Goal: Information Seeking & Learning: Learn about a topic

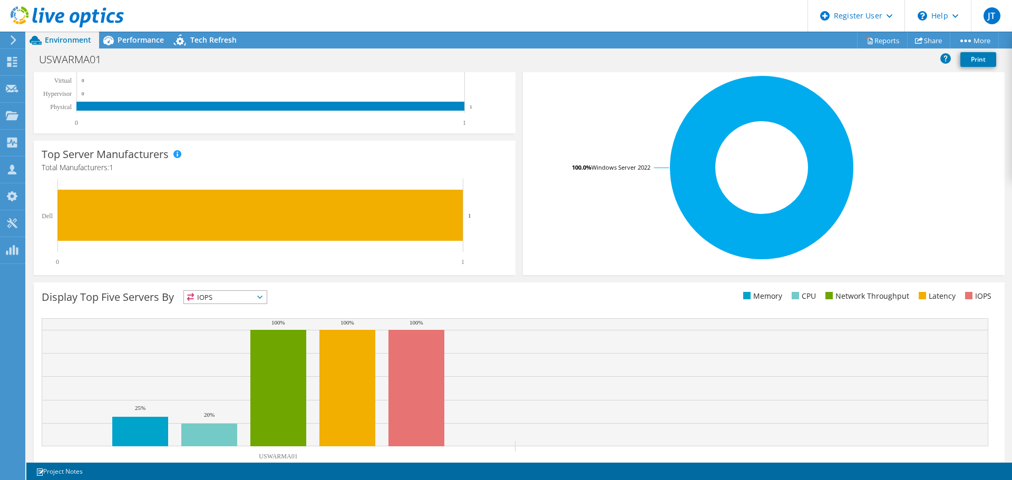
scroll to position [223, 0]
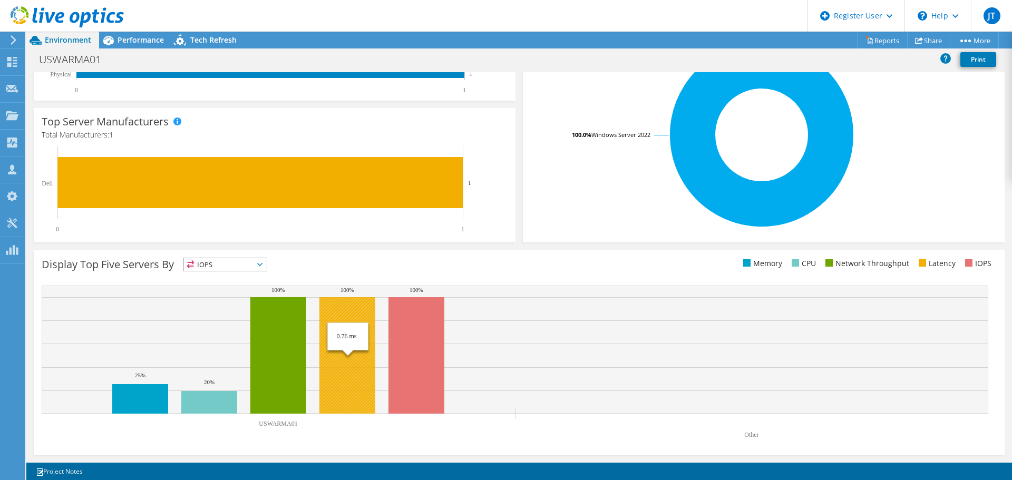
click at [355, 388] on rect at bounding box center [347, 355] width 56 height 116
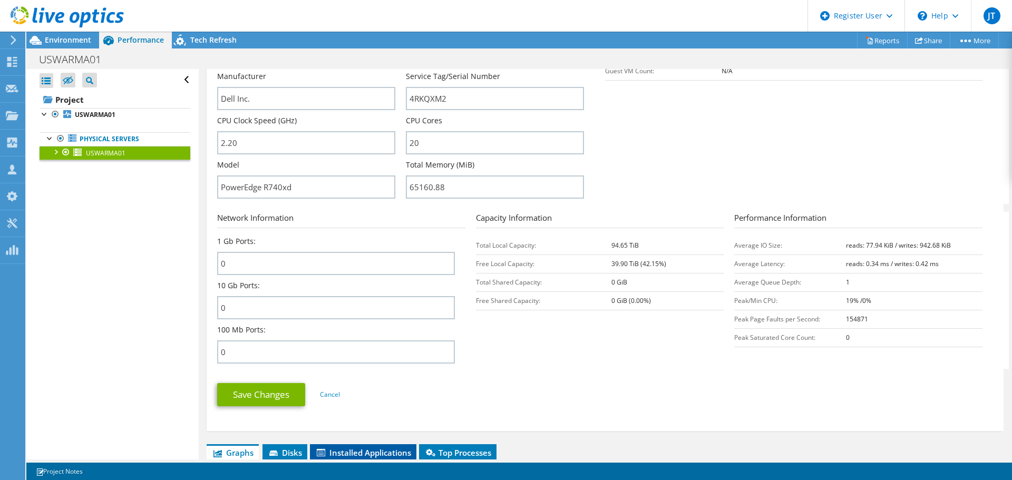
scroll to position [422, 0]
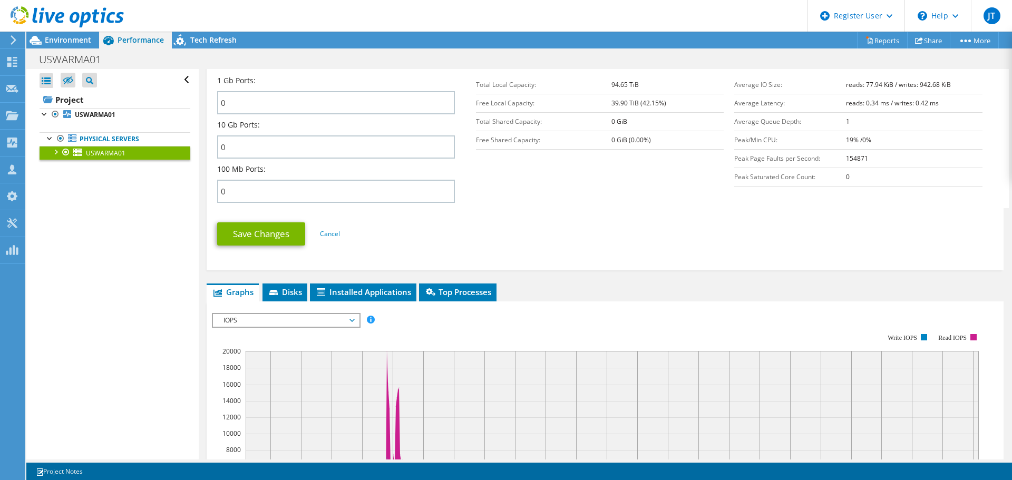
drag, startPoint x: 70, startPoint y: 41, endPoint x: 80, endPoint y: 49, distance: 12.8
click at [70, 41] on span "Environment" at bounding box center [68, 40] width 46 height 10
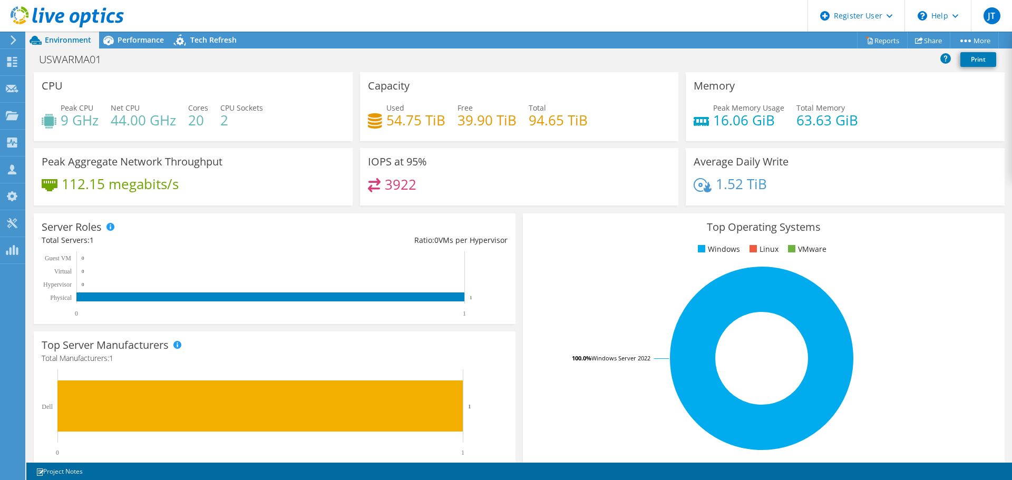
scroll to position [223, 0]
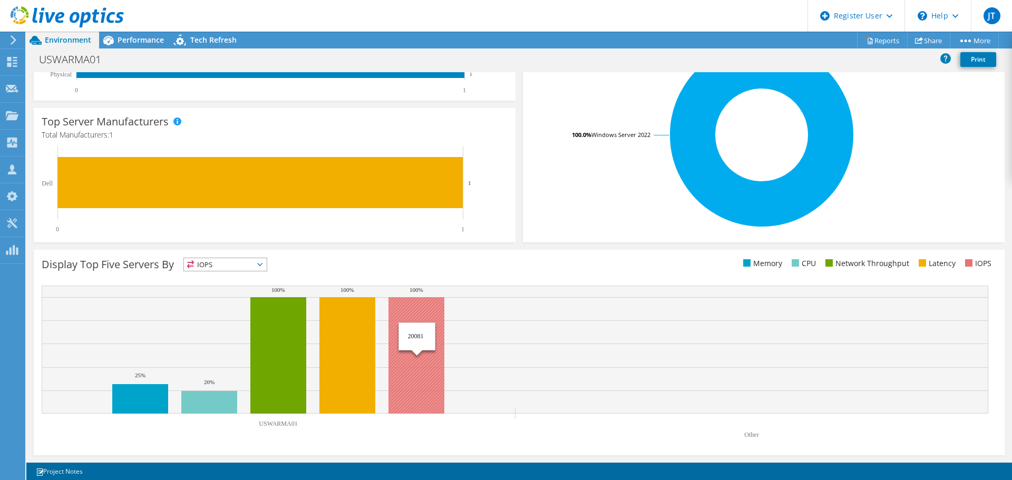
click at [424, 358] on rect at bounding box center [416, 355] width 56 height 116
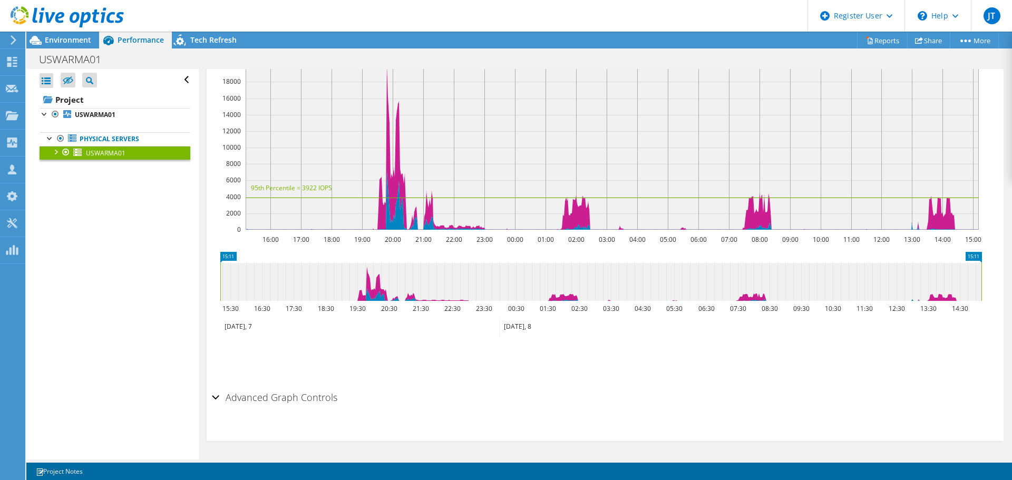
scroll to position [113, 0]
click at [53, 151] on div at bounding box center [55, 151] width 11 height 11
click at [63, 260] on div at bounding box center [60, 262] width 11 height 11
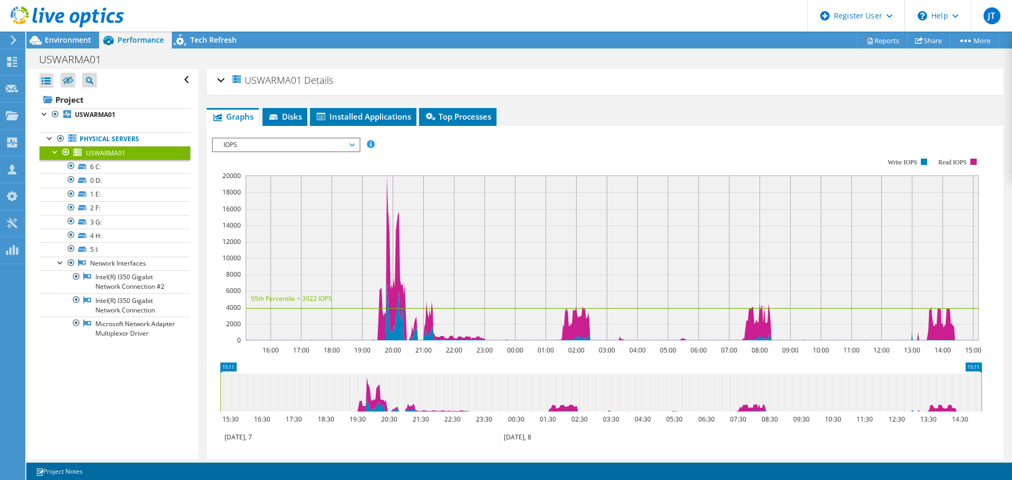
scroll to position [0, 0]
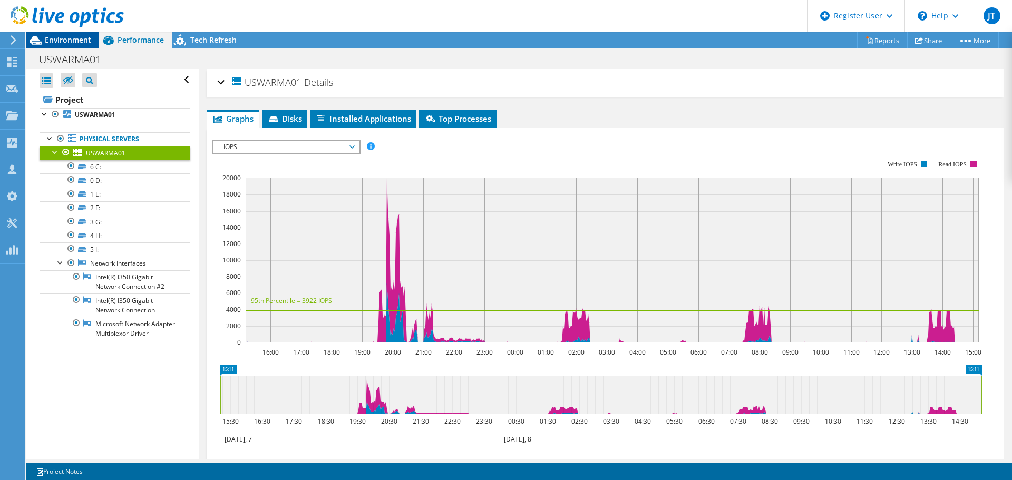
click at [78, 36] on span "Environment" at bounding box center [68, 40] width 46 height 10
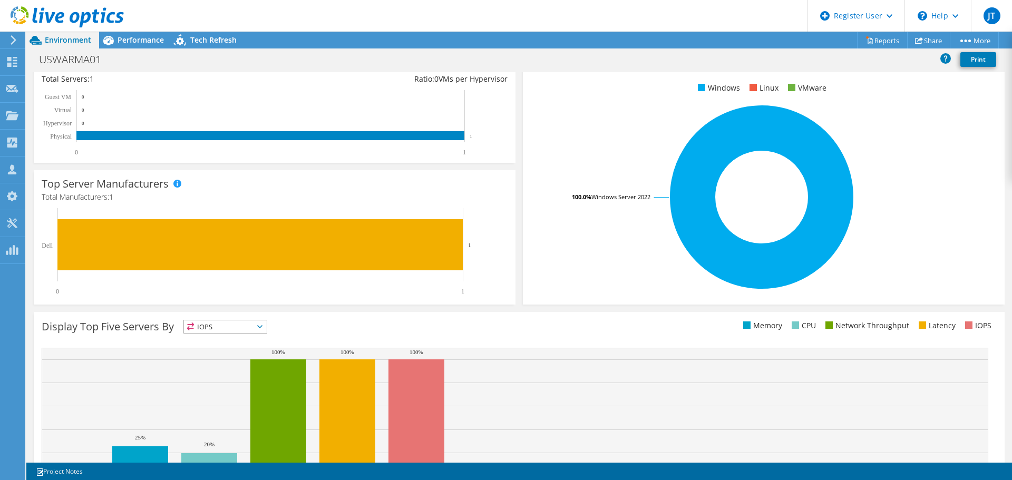
scroll to position [223, 0]
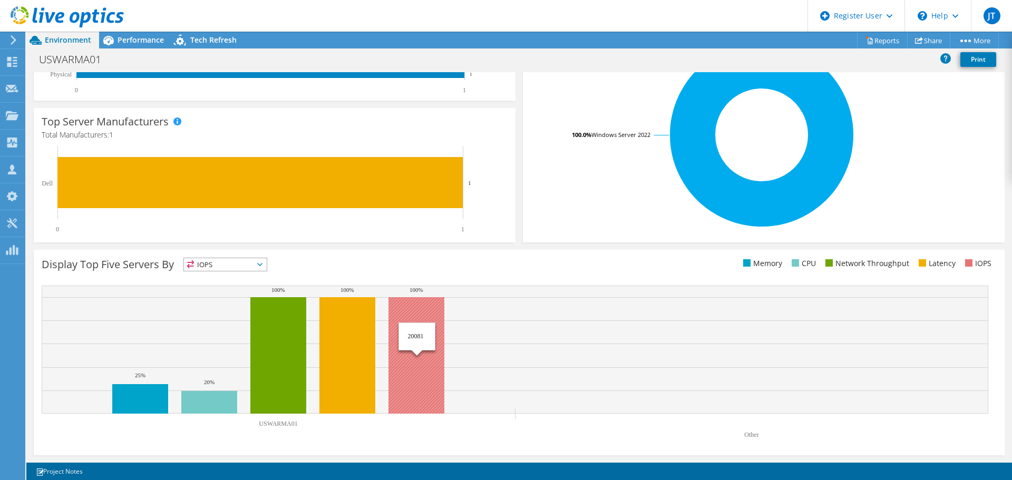
click at [433, 335] on rect at bounding box center [416, 355] width 56 height 116
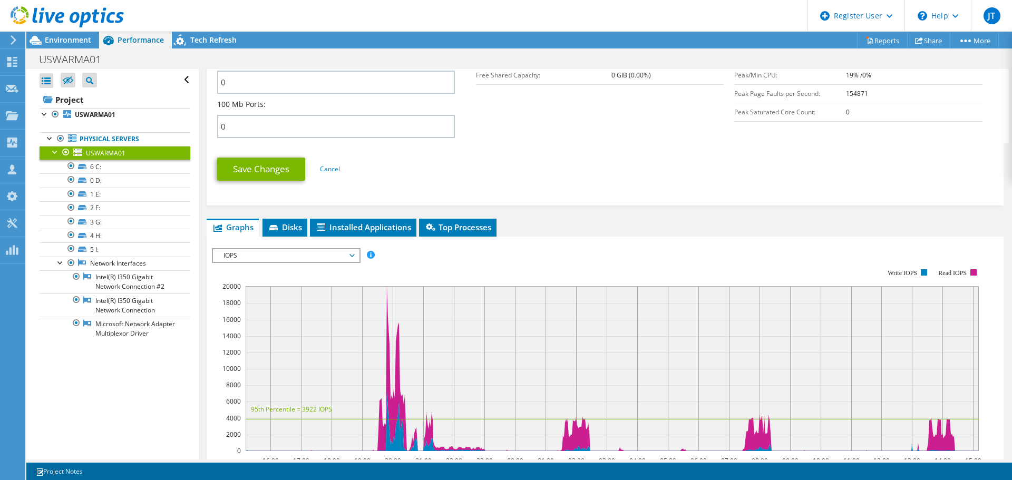
scroll to position [685, 0]
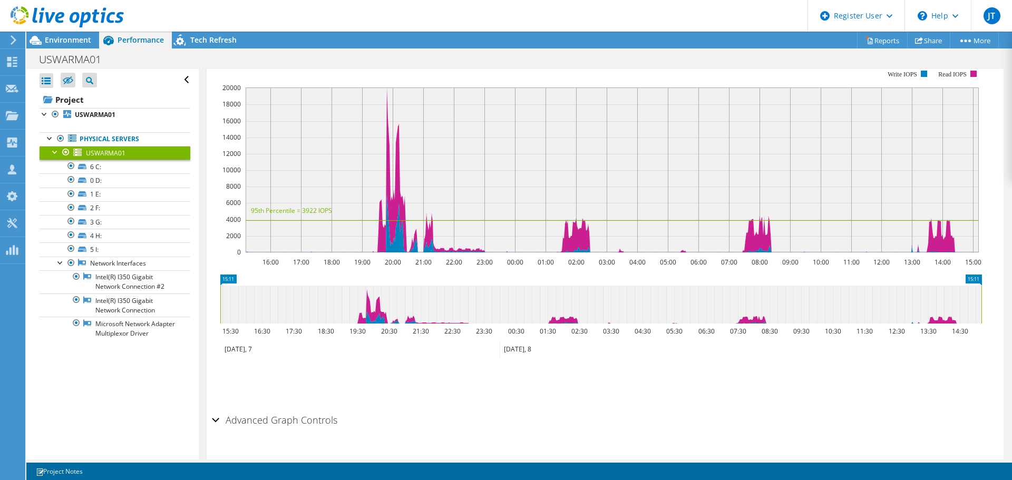
drag, startPoint x: 227, startPoint y: 421, endPoint x: 229, endPoint y: 380, distance: 40.7
click at [227, 420] on h2 "Advanced Graph Controls" at bounding box center [274, 419] width 125 height 21
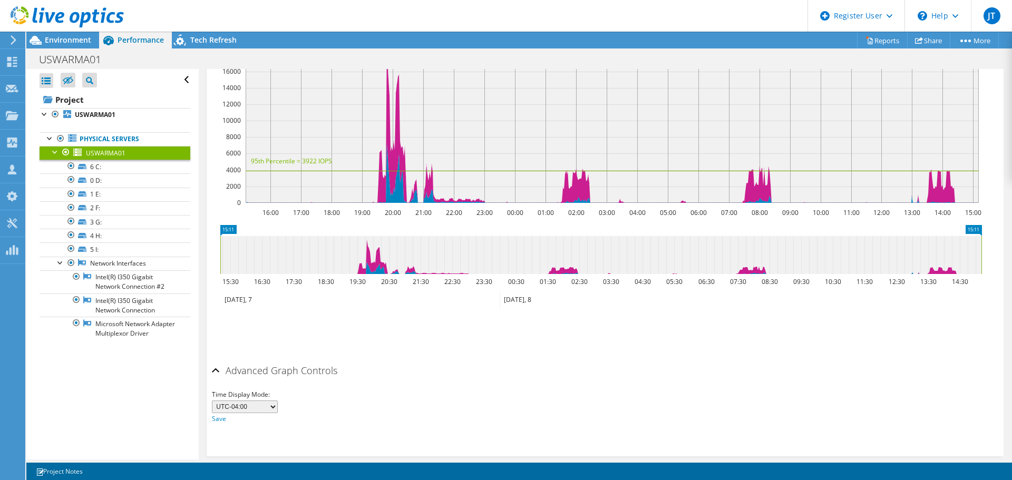
scroll to position [739, 0]
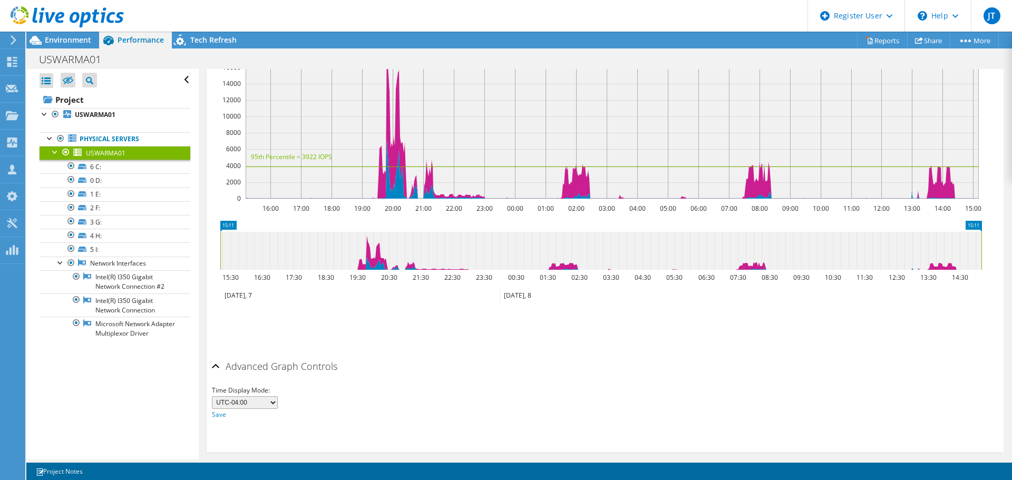
click at [220, 359] on h2 "Advanced Graph Controls" at bounding box center [274, 366] width 125 height 21
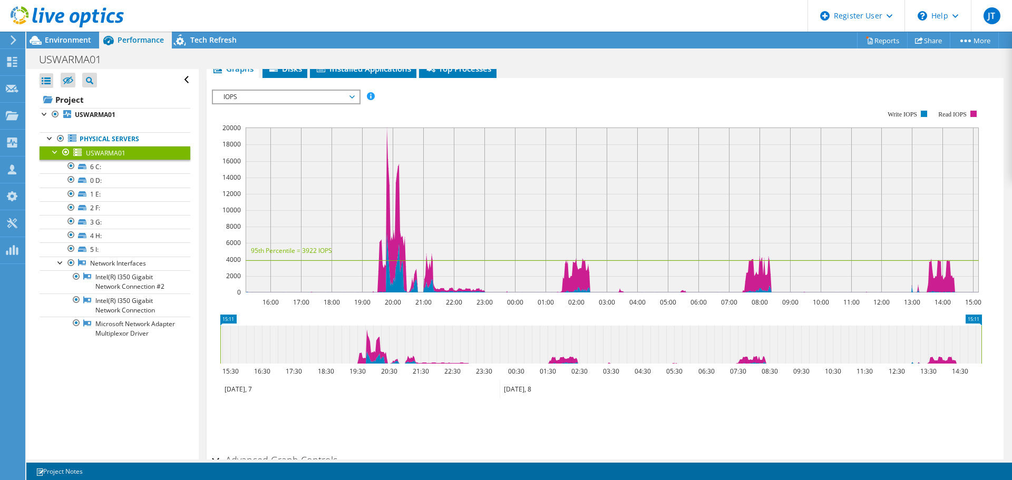
scroll to position [550, 0]
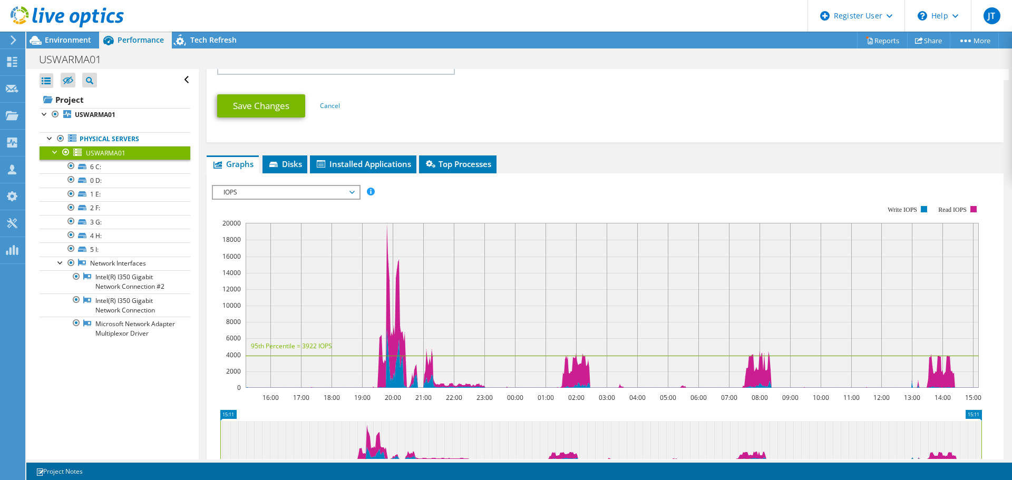
click at [294, 176] on div "IOPS Disk Throughput IO Size Latency Queue Depth CPU Percentage Memory Page Fau…" at bounding box center [605, 359] width 786 height 372
click at [296, 184] on div "IOPS Disk Throughput IO Size Latency Queue Depth CPU Percentage Memory Page Fau…" at bounding box center [605, 362] width 786 height 365
click at [354, 188] on span "IOPS" at bounding box center [285, 192] width 135 height 13
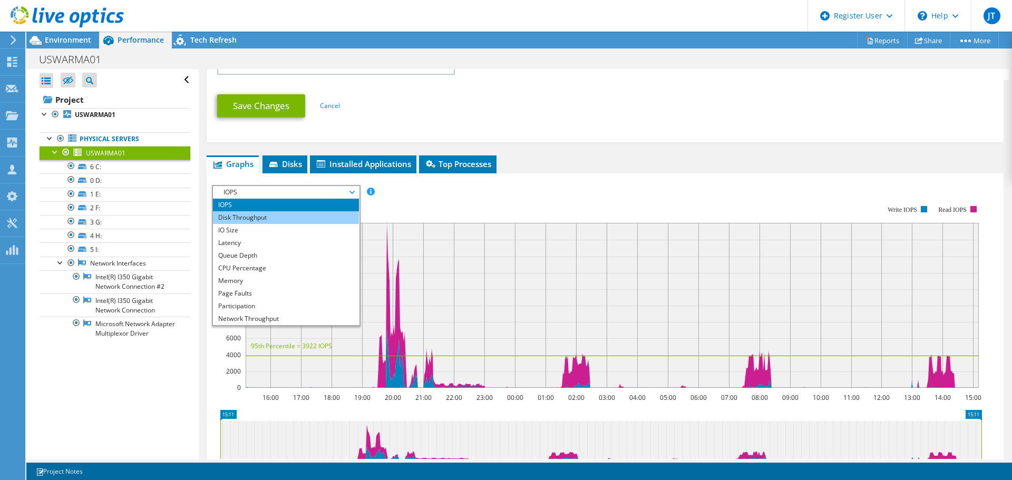
click at [318, 213] on li "Disk Throughput" at bounding box center [286, 217] width 146 height 13
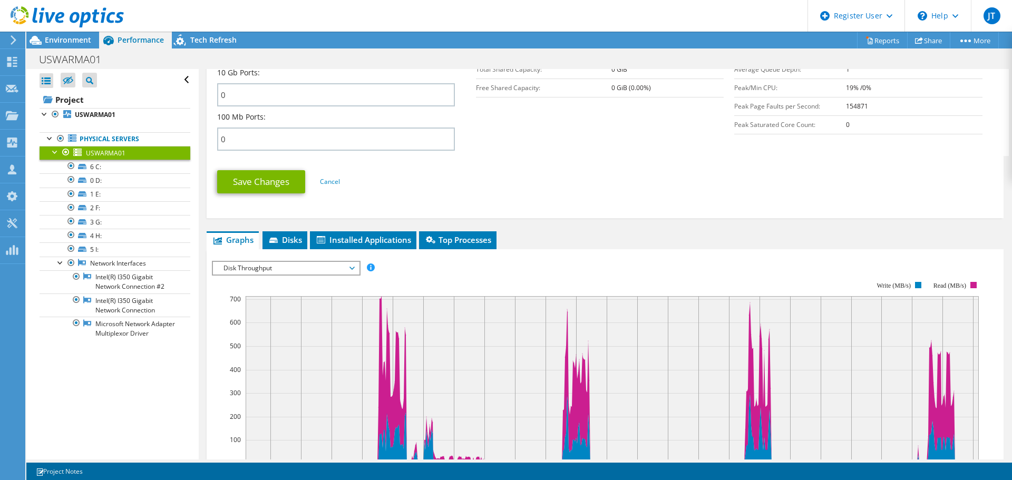
scroll to position [602, 0]
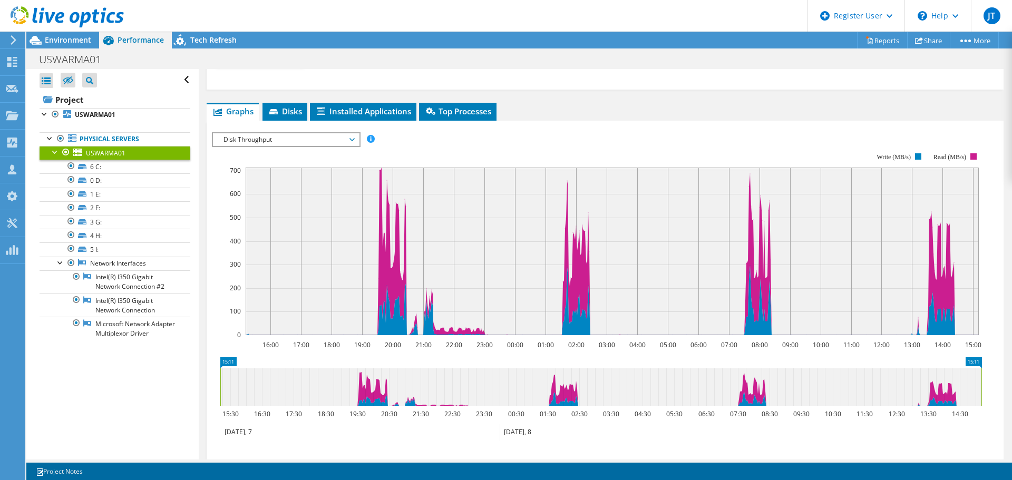
click at [344, 137] on span "Disk Throughput" at bounding box center [285, 139] width 135 height 13
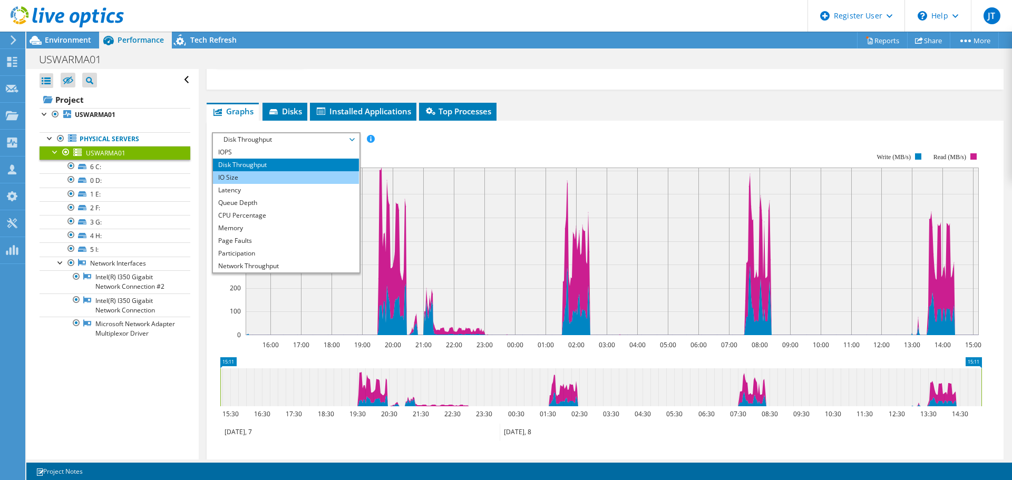
click at [306, 180] on li "IO Size" at bounding box center [286, 177] width 146 height 13
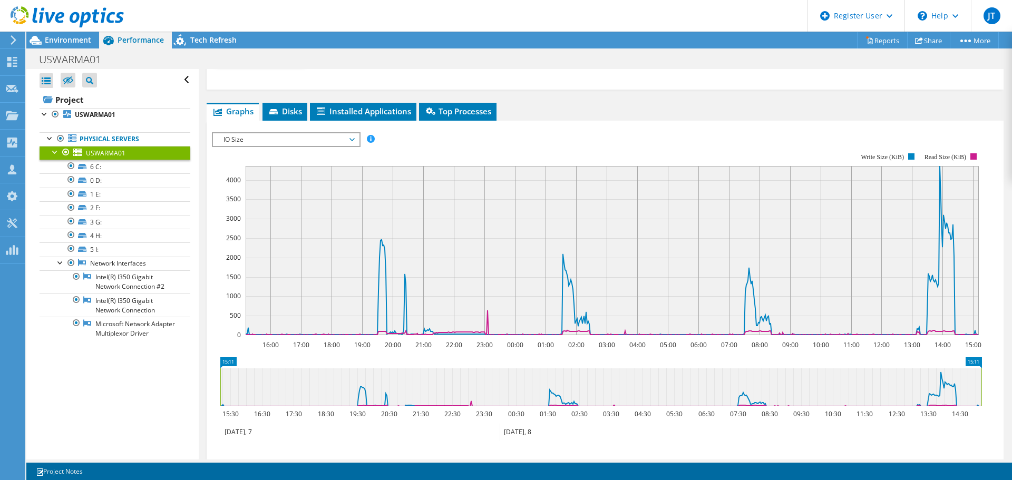
click at [351, 143] on span "IO Size" at bounding box center [285, 139] width 135 height 13
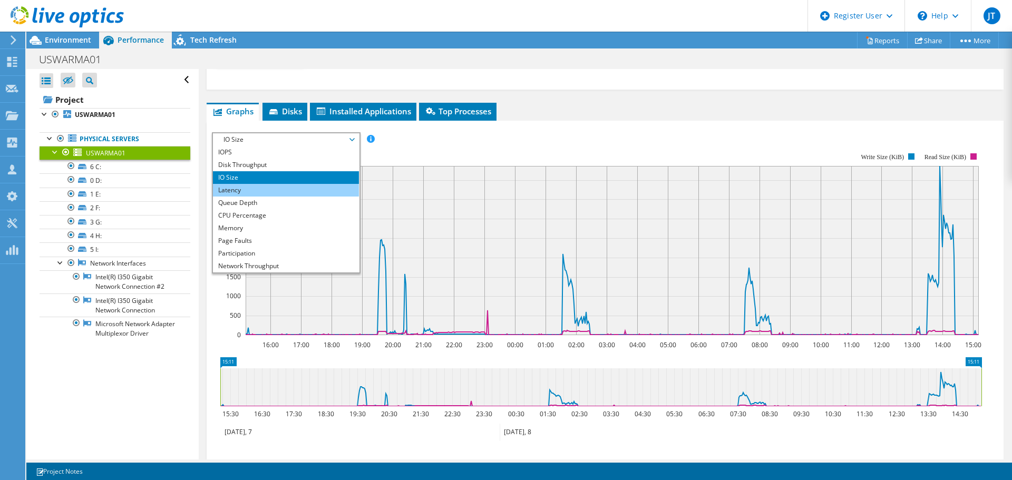
click at [313, 191] on li "Latency" at bounding box center [286, 190] width 146 height 13
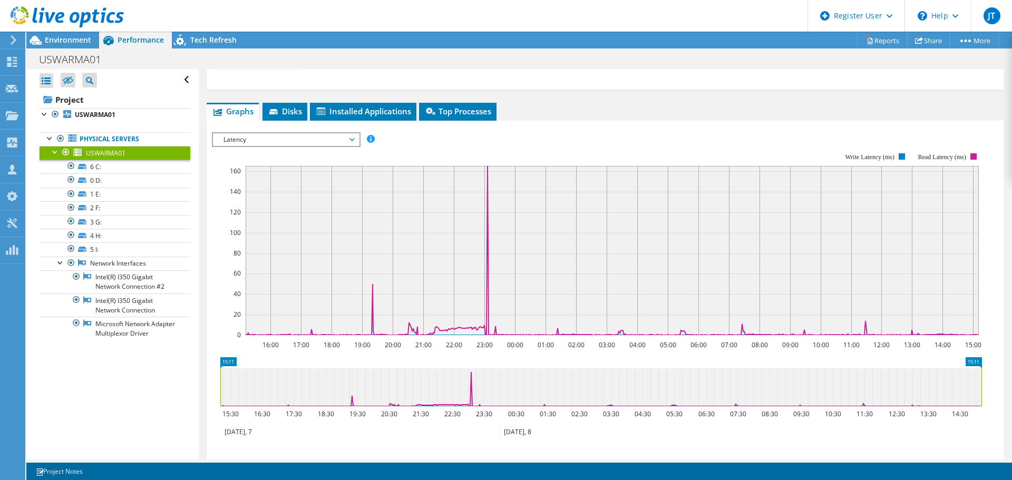
click at [336, 141] on span "Latency" at bounding box center [285, 139] width 135 height 13
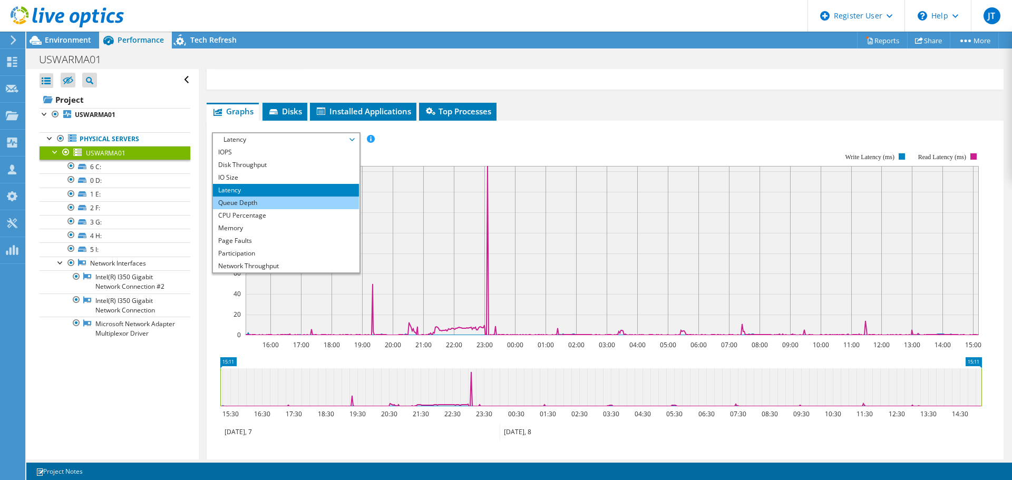
drag, startPoint x: 316, startPoint y: 205, endPoint x: 325, endPoint y: 203, distance: 9.2
click at [316, 205] on li "Queue Depth" at bounding box center [286, 203] width 146 height 13
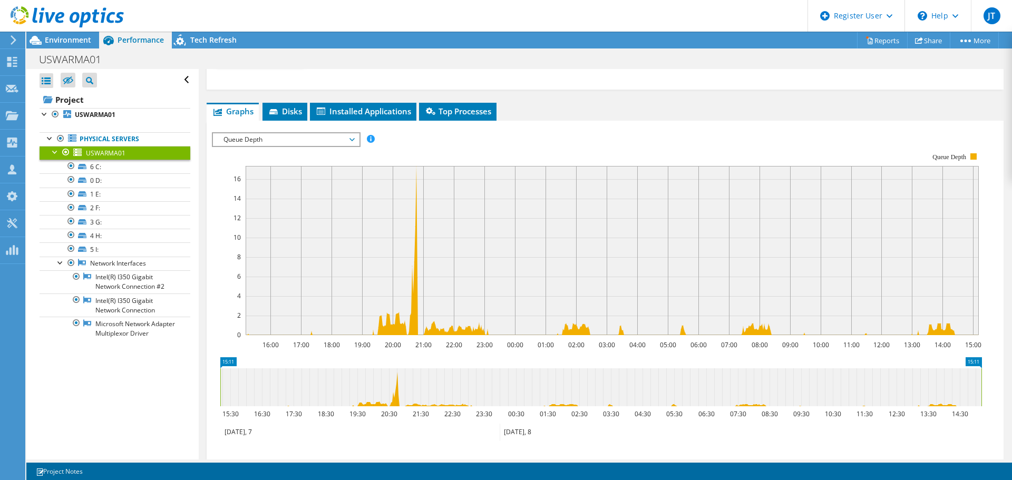
click at [353, 135] on span "Queue Depth" at bounding box center [285, 139] width 135 height 13
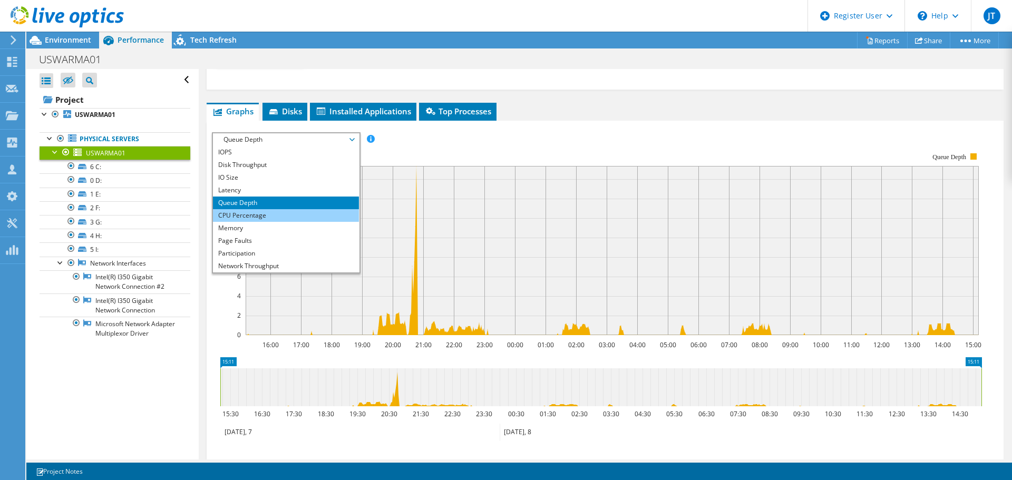
click at [326, 218] on li "CPU Percentage" at bounding box center [286, 215] width 146 height 13
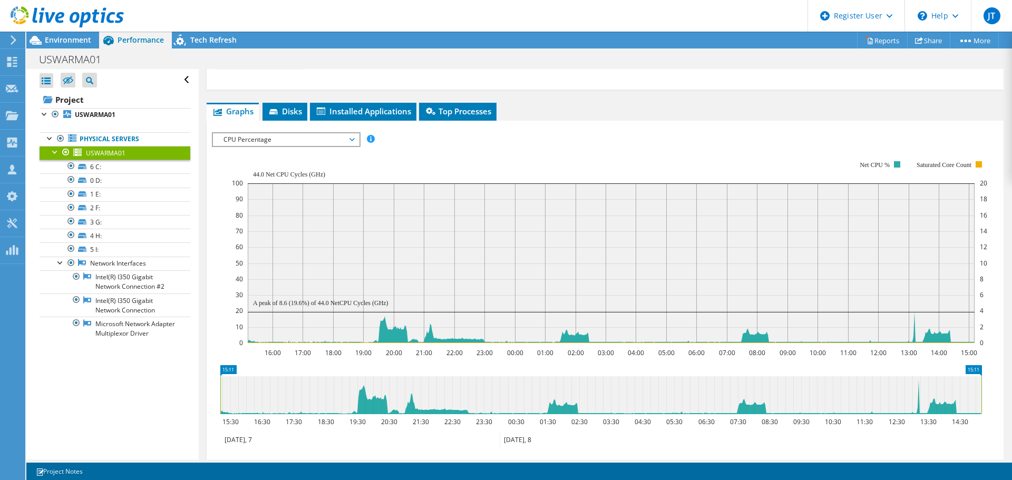
click at [346, 141] on span "CPU Percentage" at bounding box center [285, 139] width 135 height 13
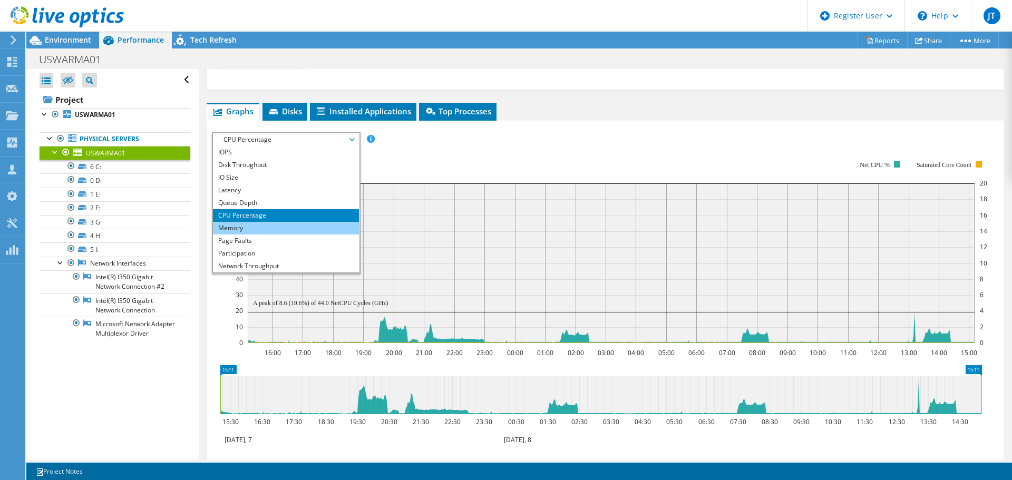
click at [303, 223] on li "Memory" at bounding box center [286, 228] width 146 height 13
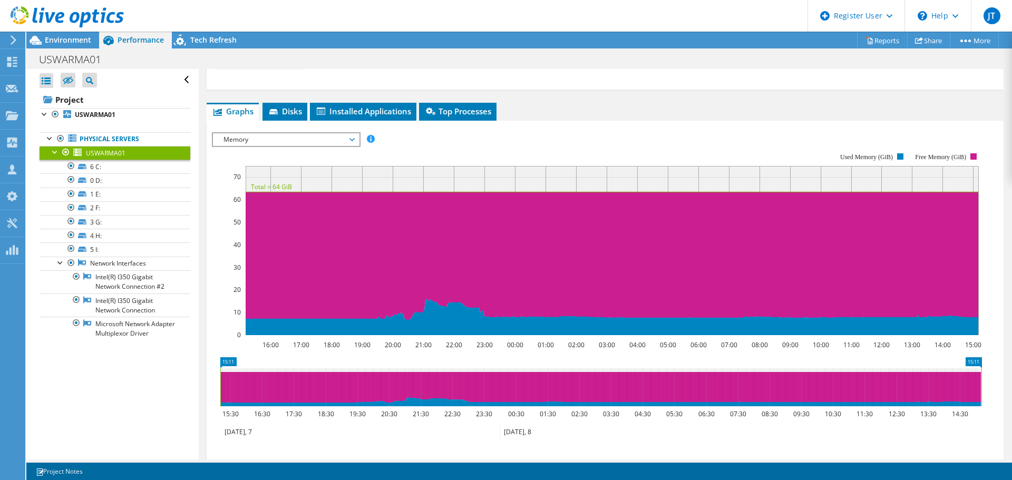
click at [275, 144] on span "Memory" at bounding box center [285, 139] width 135 height 13
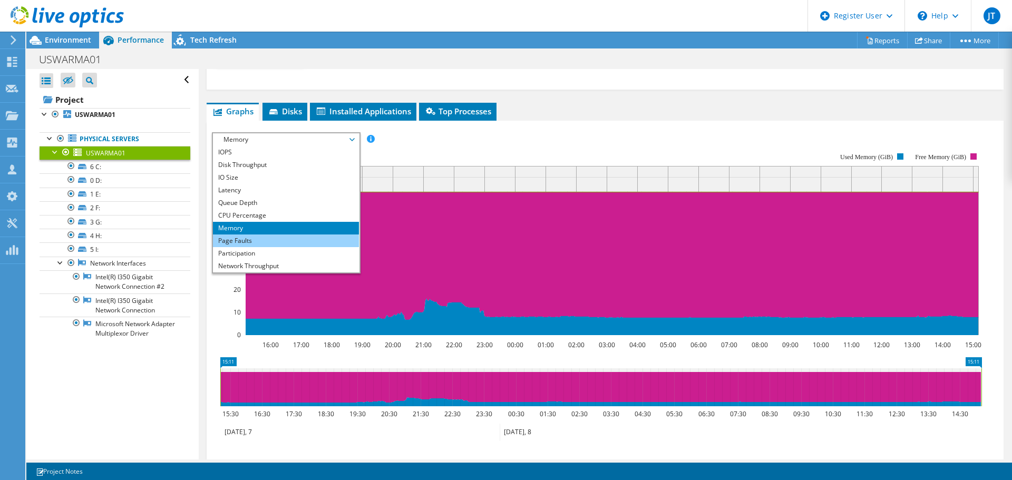
click at [263, 242] on li "Page Faults" at bounding box center [286, 241] width 146 height 13
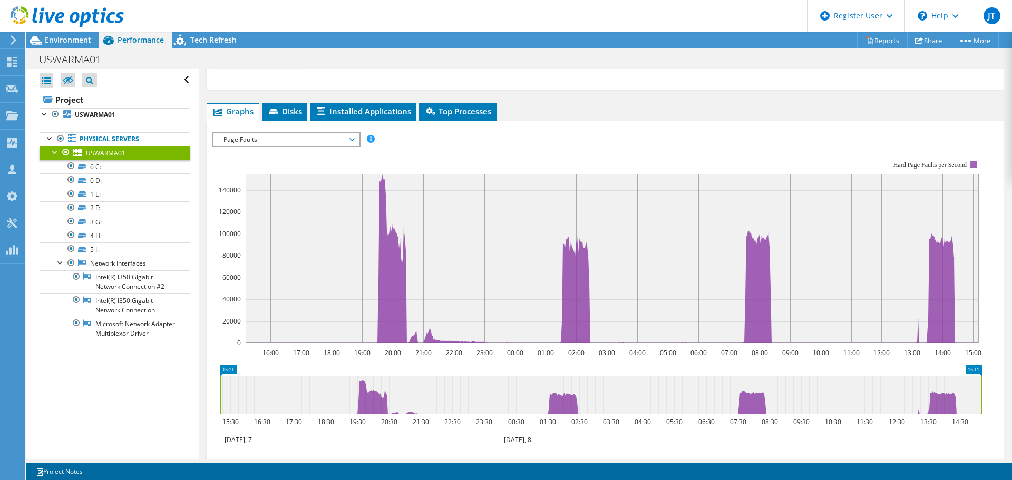
click at [352, 136] on span "Page Faults" at bounding box center [285, 139] width 135 height 13
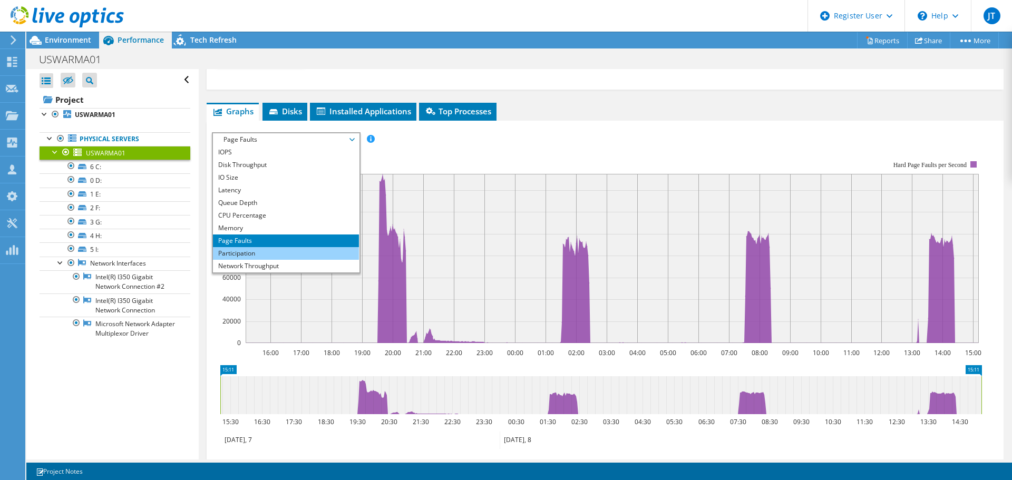
click at [288, 254] on li "Participation" at bounding box center [286, 253] width 146 height 13
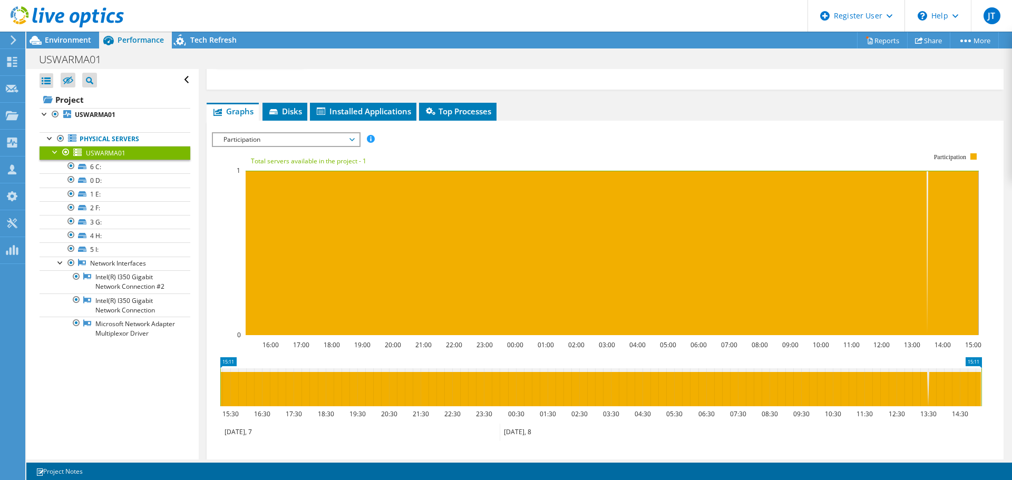
click at [351, 139] on span "Participation" at bounding box center [285, 139] width 135 height 13
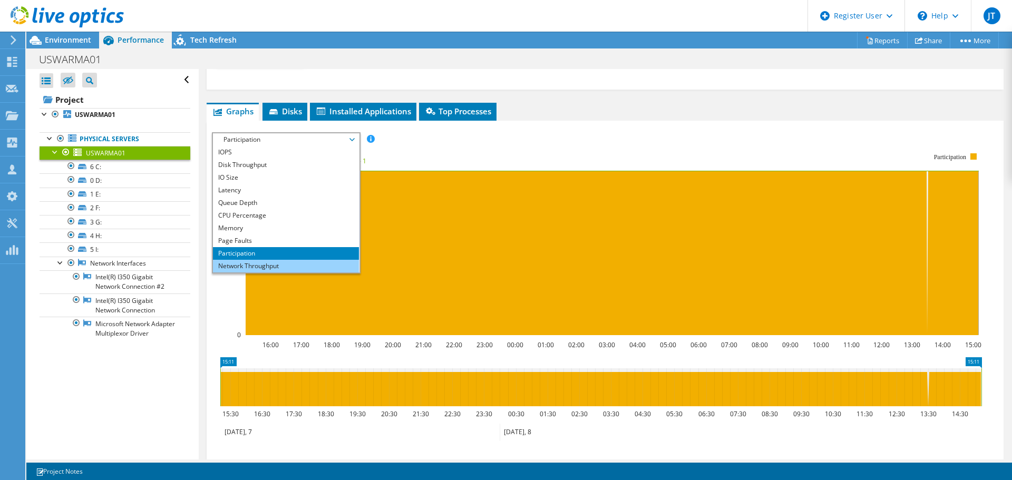
click at [298, 261] on li "Network Throughput" at bounding box center [286, 266] width 146 height 13
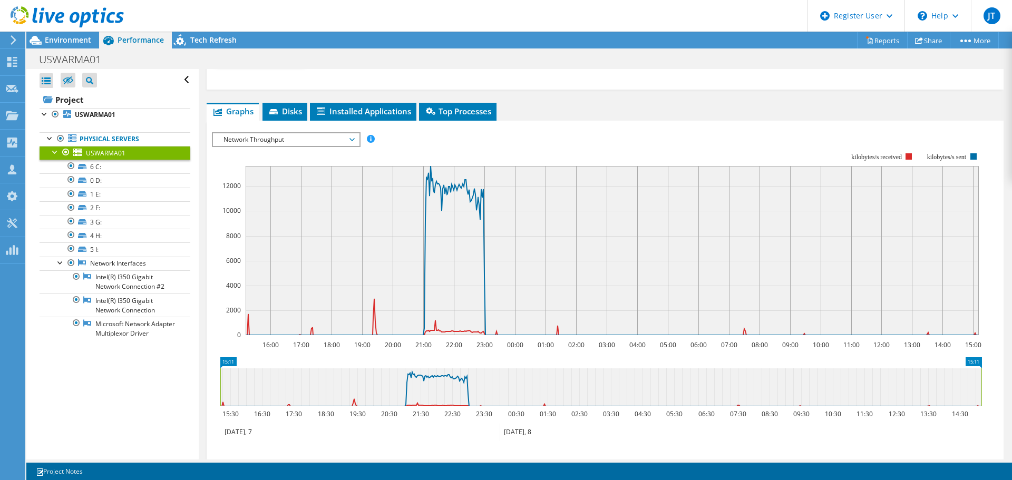
click at [333, 143] on span "Network Throughput" at bounding box center [285, 139] width 135 height 13
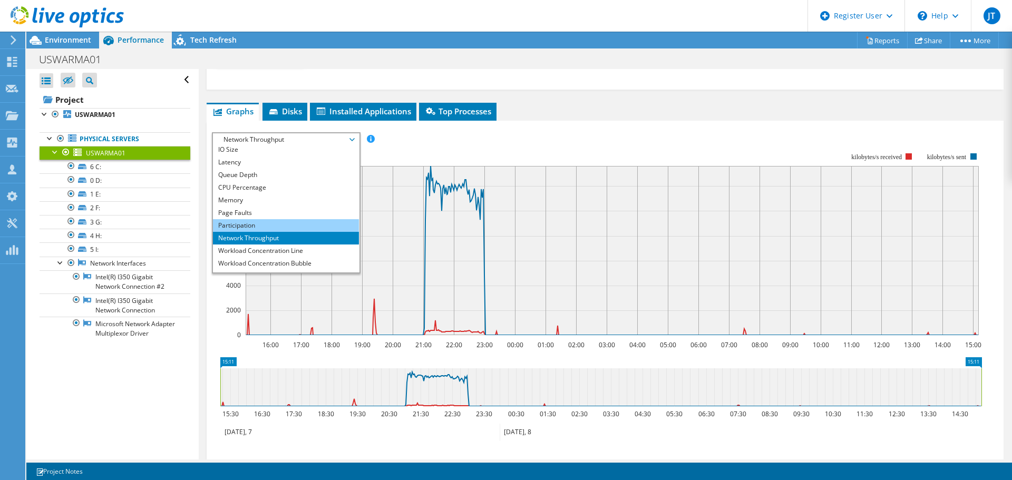
scroll to position [38, 0]
click at [307, 240] on li "Workload Concentration Line" at bounding box center [286, 241] width 146 height 13
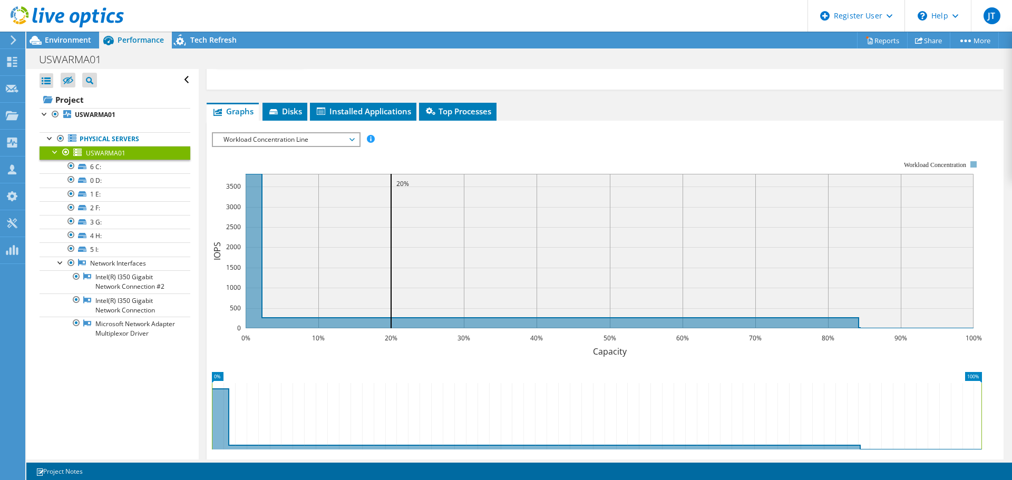
click at [339, 144] on span "Workload Concentration Line" at bounding box center [285, 139] width 135 height 13
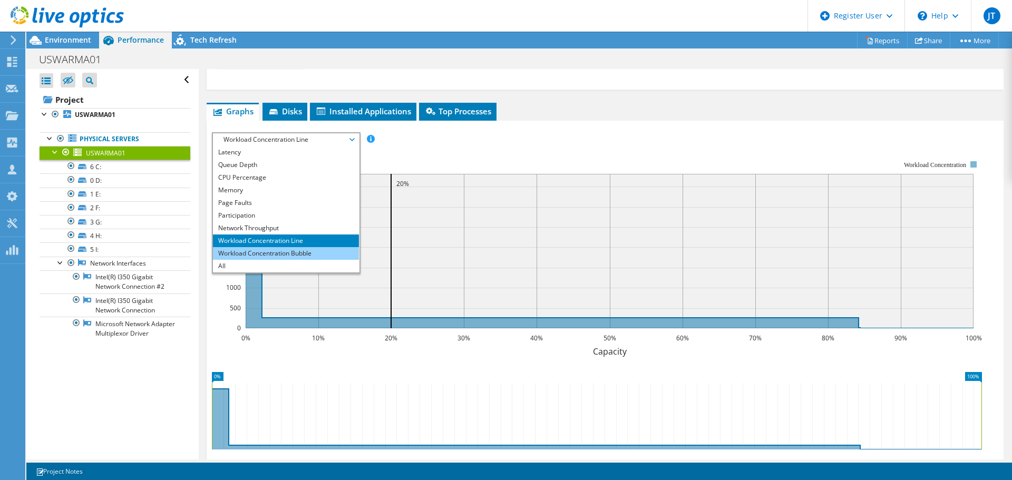
click at [295, 251] on li "Workload Concentration Bubble" at bounding box center [286, 253] width 146 height 13
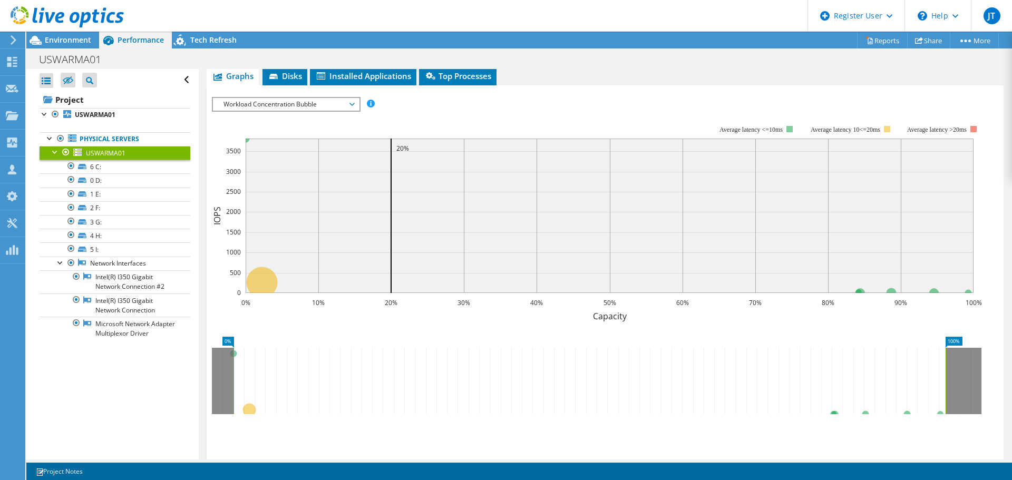
scroll to position [663, 0]
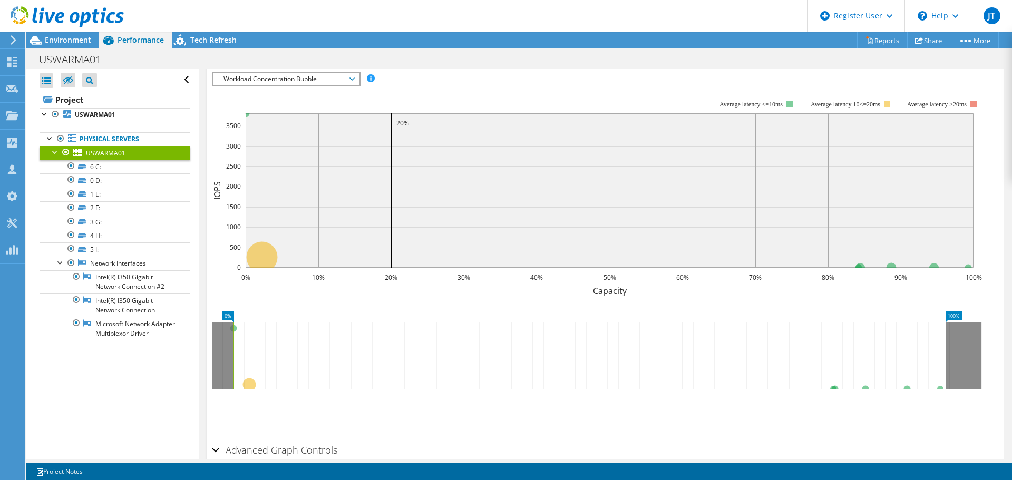
click at [347, 79] on span "Workload Concentration Bubble" at bounding box center [285, 79] width 135 height 13
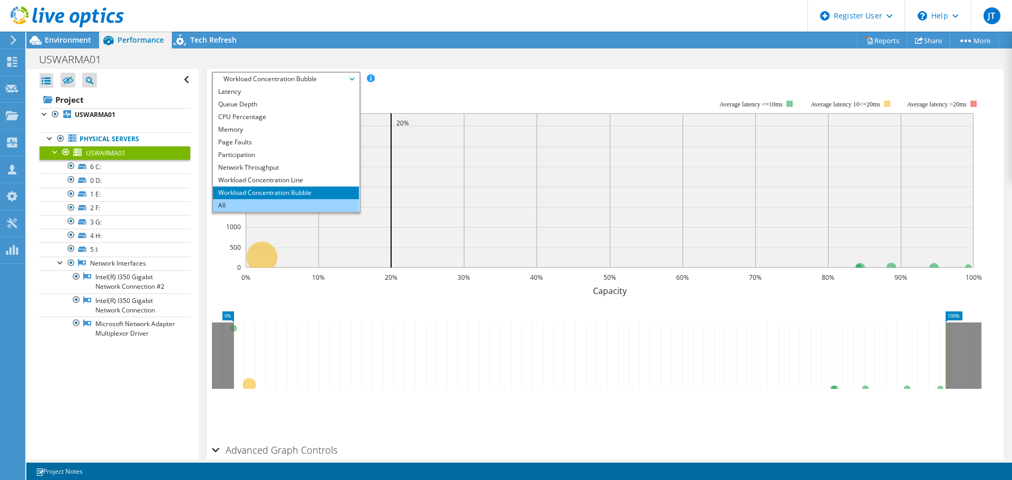
click at [280, 210] on li "All" at bounding box center [286, 205] width 146 height 13
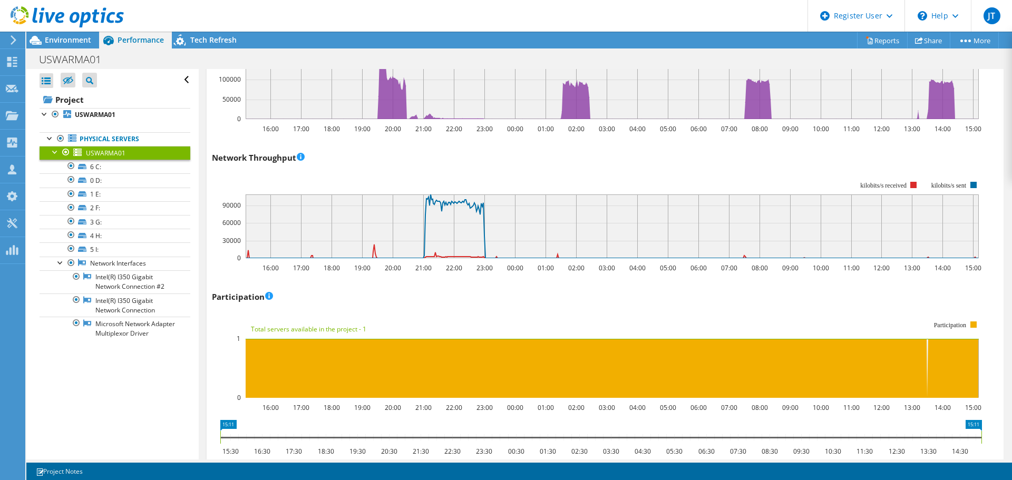
scroll to position [1770, 0]
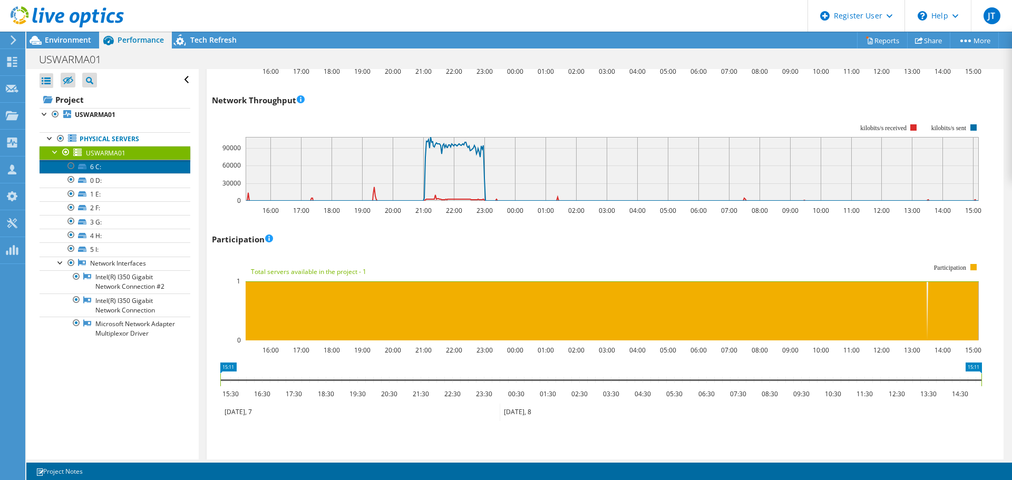
click at [95, 169] on link "6 C:" at bounding box center [115, 167] width 151 height 14
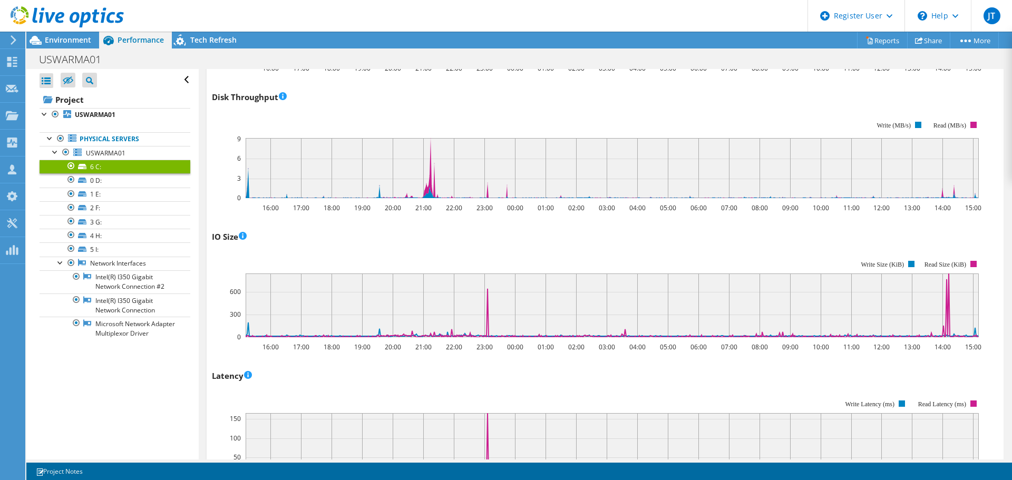
scroll to position [355, 0]
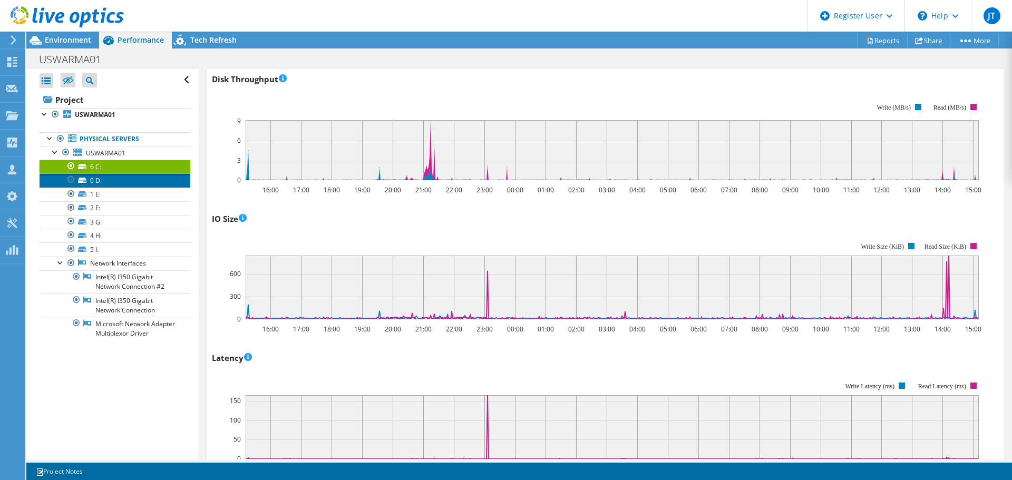
click at [103, 180] on link "0 D:" at bounding box center [115, 180] width 151 height 14
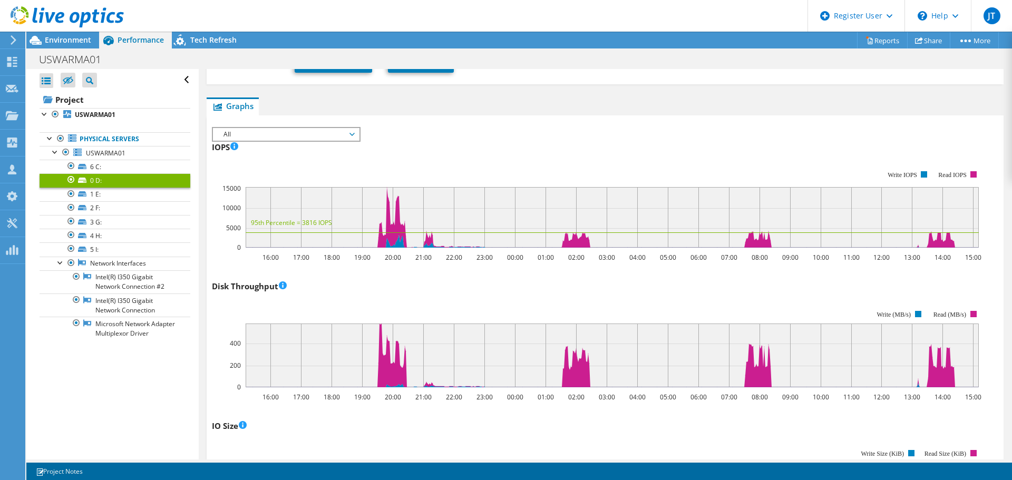
scroll to position [39, 0]
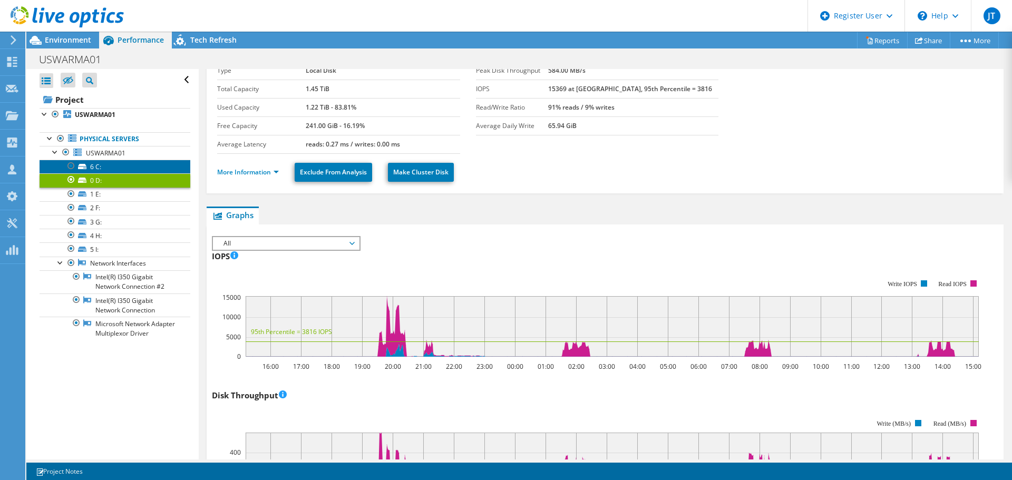
click at [88, 168] on link "6 C:" at bounding box center [115, 167] width 151 height 14
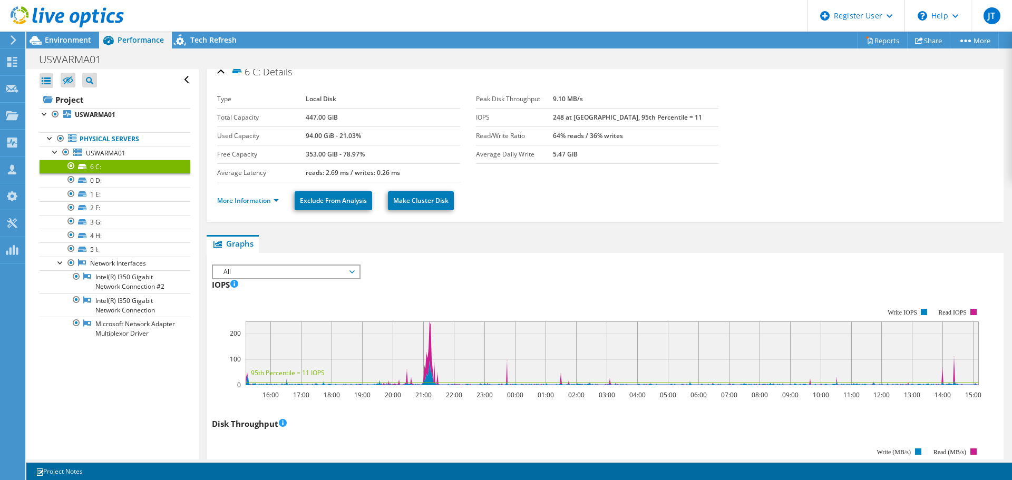
scroll to position [0, 0]
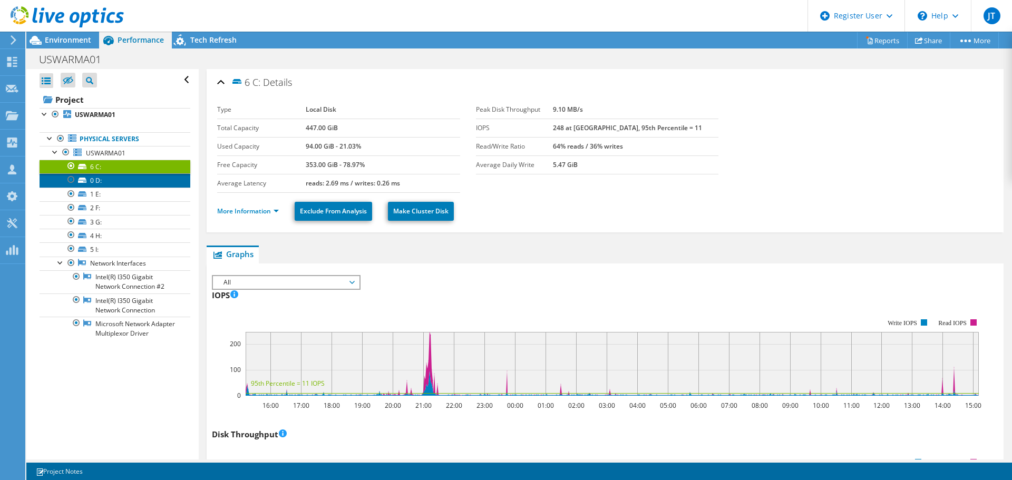
click at [92, 178] on link "0 D:" at bounding box center [115, 180] width 151 height 14
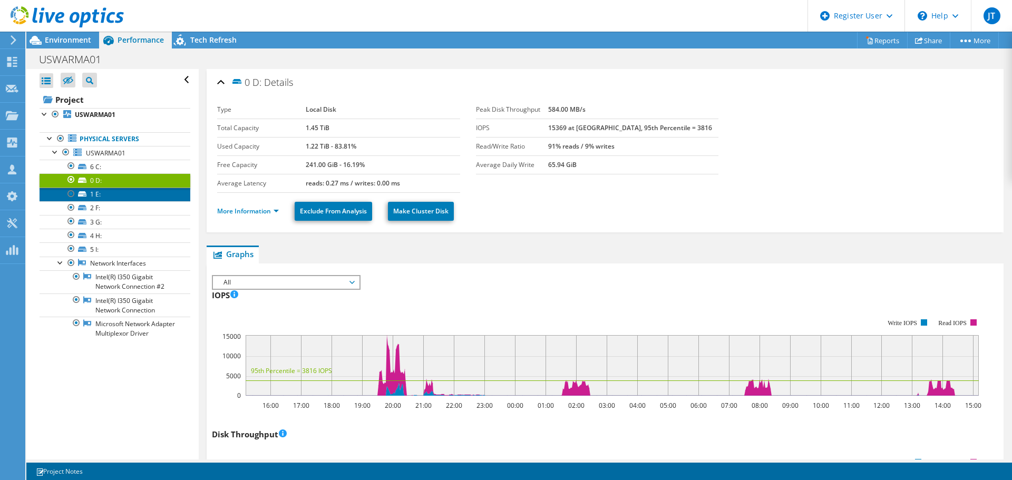
click at [101, 195] on link "1 E:" at bounding box center [115, 195] width 151 height 14
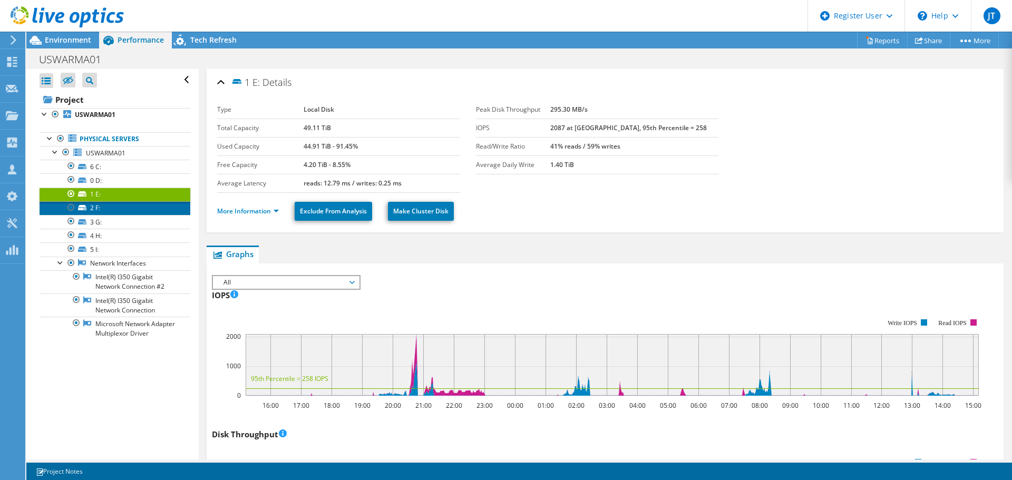
click at [117, 204] on link "2 F:" at bounding box center [115, 208] width 151 height 14
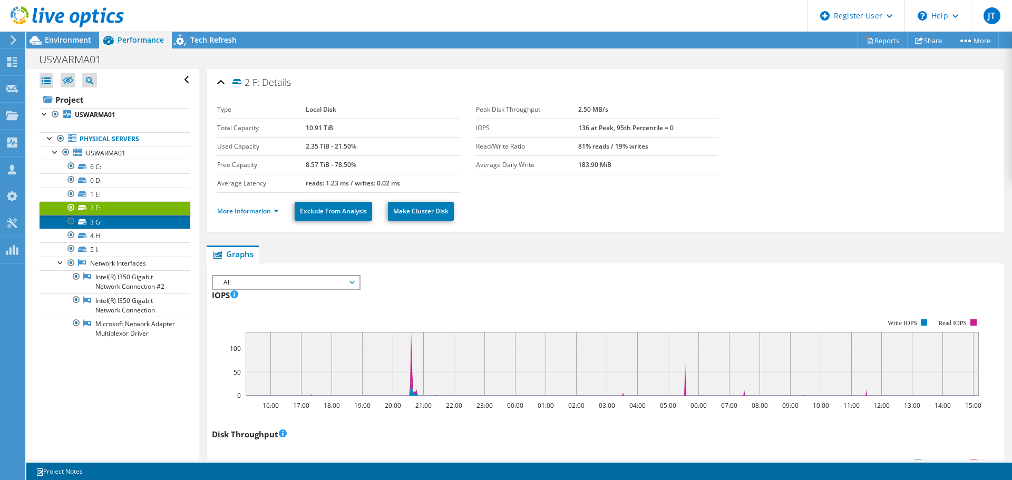
click at [100, 220] on link "3 G:" at bounding box center [115, 222] width 151 height 14
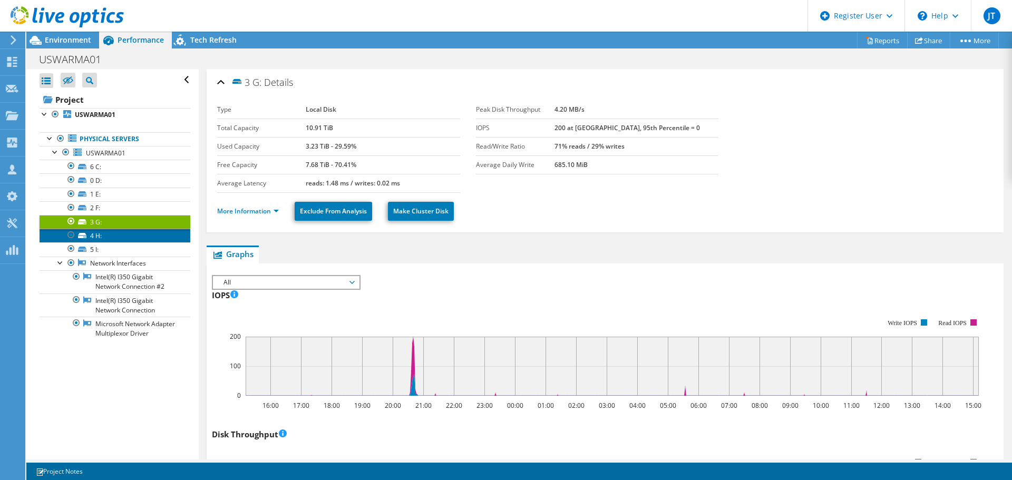
click at [103, 237] on link "4 H:" at bounding box center [115, 236] width 151 height 14
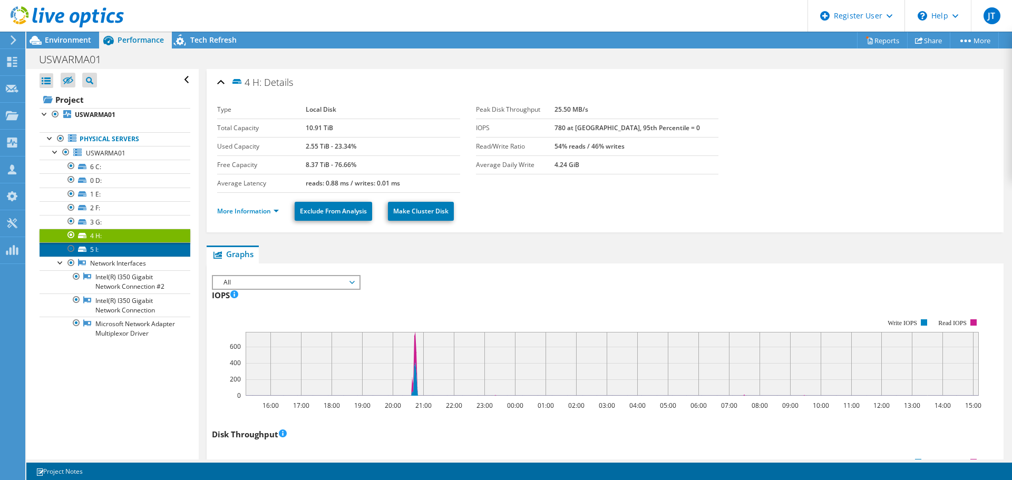
click at [104, 246] on link "5 I:" at bounding box center [115, 249] width 151 height 14
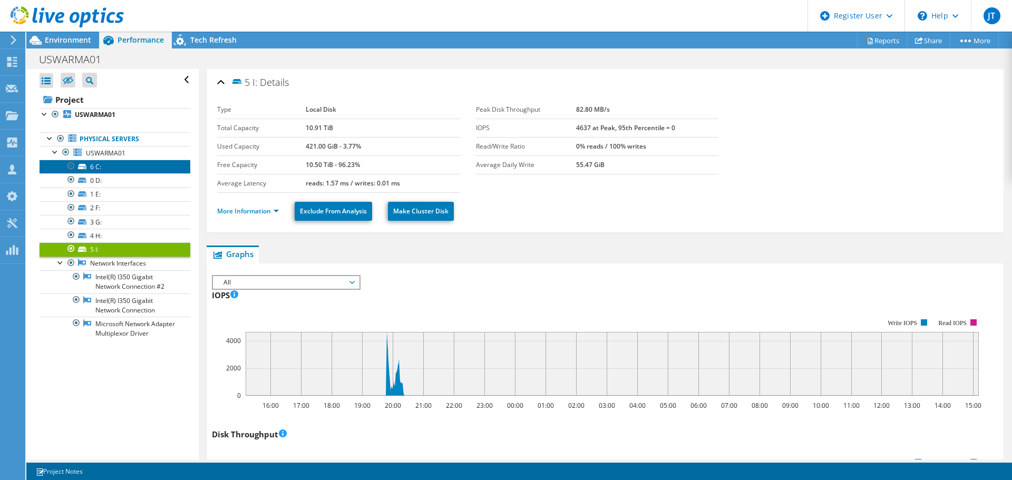
click at [130, 164] on link "6 C:" at bounding box center [115, 167] width 151 height 14
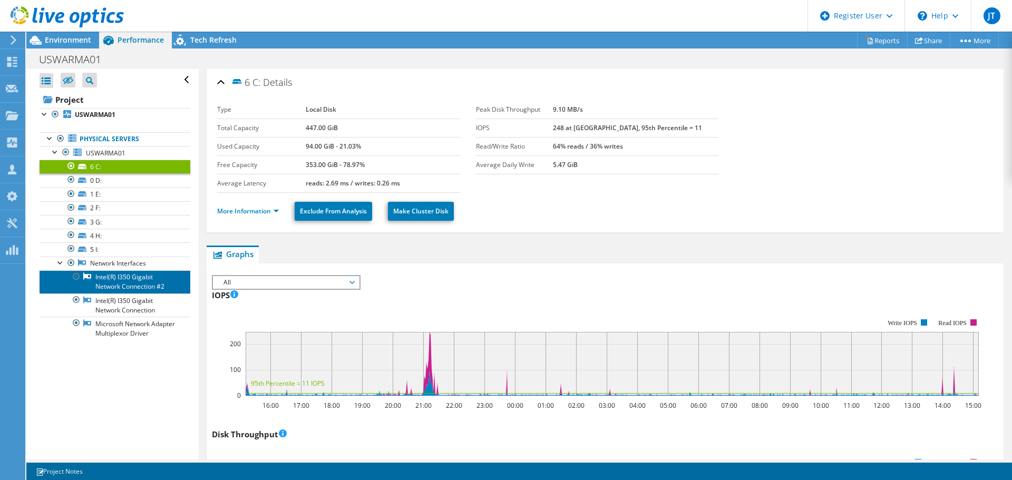
click at [116, 285] on link "Intel(R) I350 Gigabit Network Connection #2" at bounding box center [115, 281] width 151 height 23
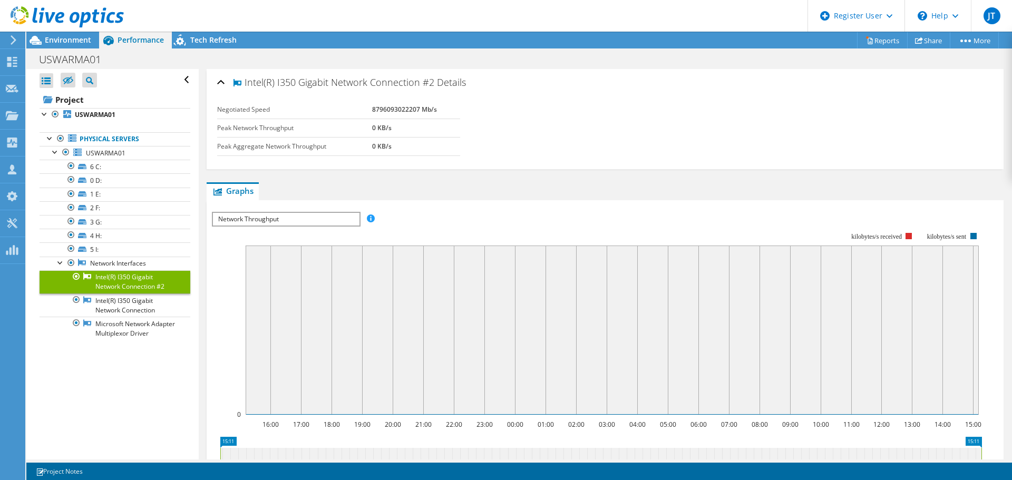
click at [309, 221] on span "Network Throughput" at bounding box center [286, 219] width 146 height 13
click at [477, 215] on div "IOPS Disk Throughput IO Size Latency Queue Depth CPU Percentage Memory Page Fau…" at bounding box center [605, 219] width 786 height 14
click at [118, 305] on link "Intel(R) I350 Gigabit Network Connection" at bounding box center [115, 305] width 151 height 23
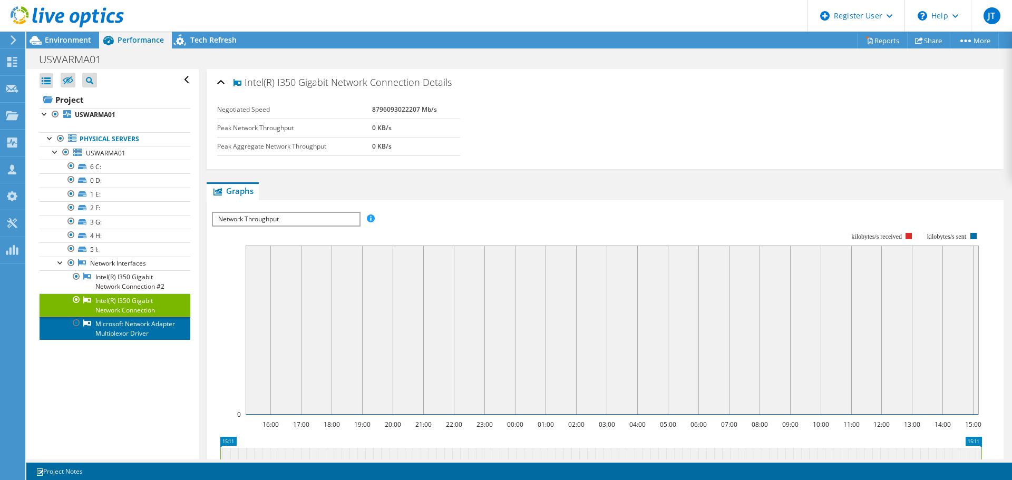
click at [130, 330] on link "Microsoft Network Adapter Multiplexor Driver" at bounding box center [115, 328] width 151 height 23
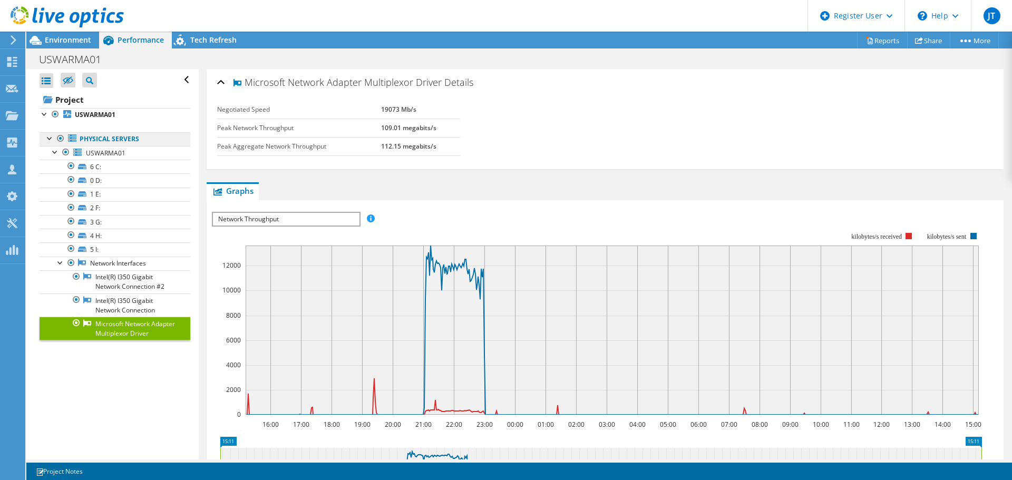
click at [130, 136] on link "Physical Servers" at bounding box center [115, 139] width 151 height 14
click at [119, 149] on span "USWARMA01" at bounding box center [106, 153] width 40 height 9
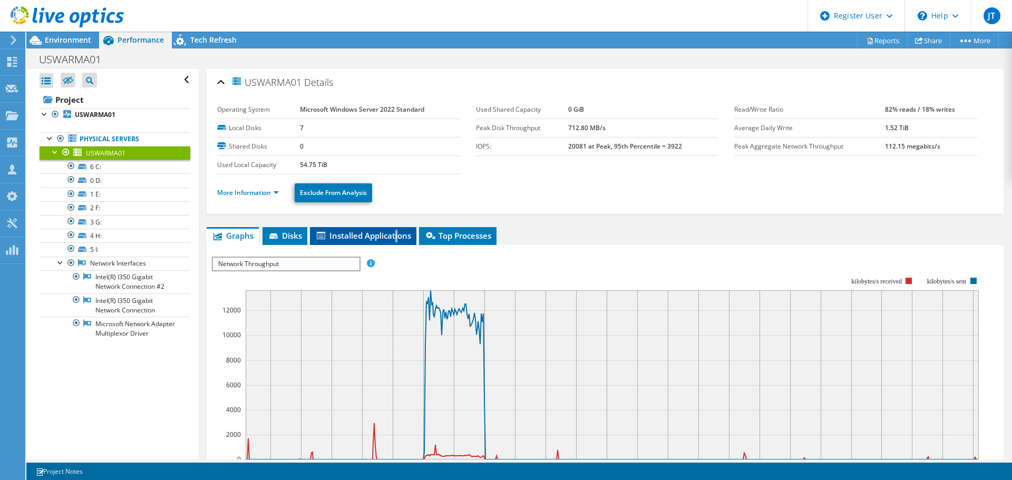
click at [395, 229] on li "Installed Applications" at bounding box center [363, 236] width 106 height 18
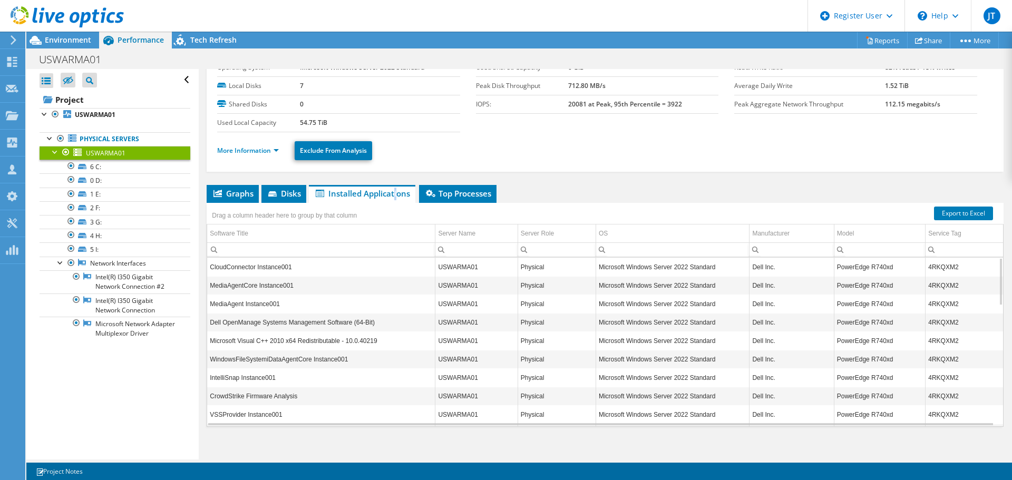
scroll to position [50, 0]
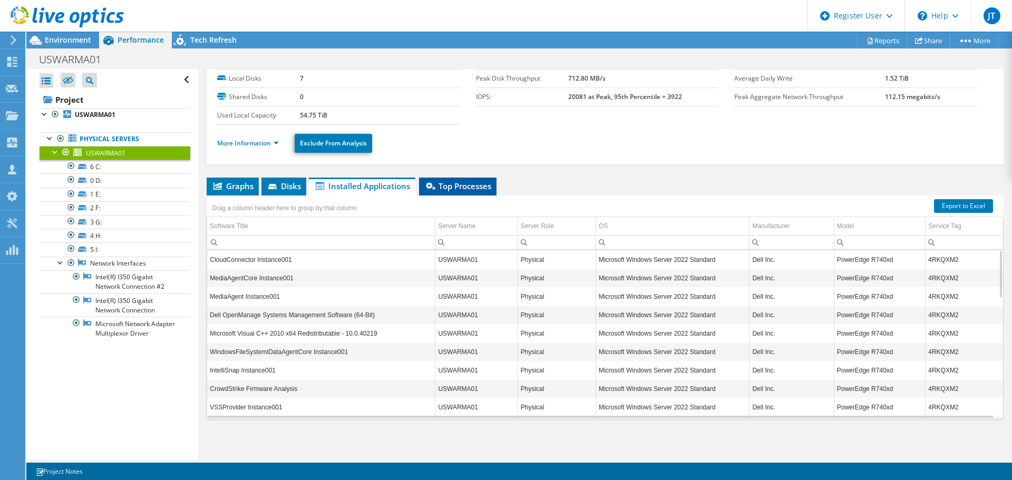
click at [455, 181] on span "Top Processes" at bounding box center [457, 186] width 67 height 11
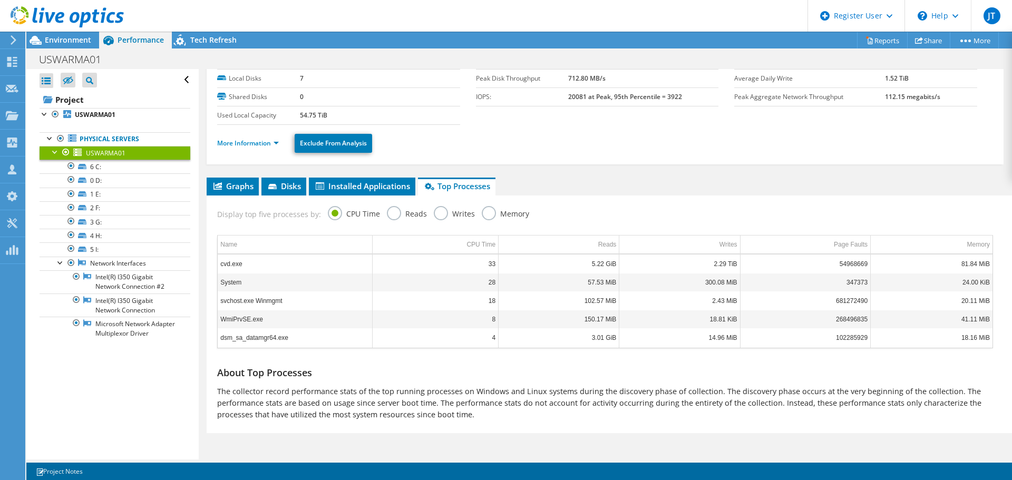
click at [488, 214] on label "Memory" at bounding box center [505, 212] width 47 height 13
click at [0, 0] on input "Memory" at bounding box center [0, 0] width 0 height 0
click at [441, 211] on label "Writes" at bounding box center [454, 212] width 41 height 13
click at [0, 0] on input "Writes" at bounding box center [0, 0] width 0 height 0
click at [394, 217] on label "Reads" at bounding box center [407, 212] width 40 height 13
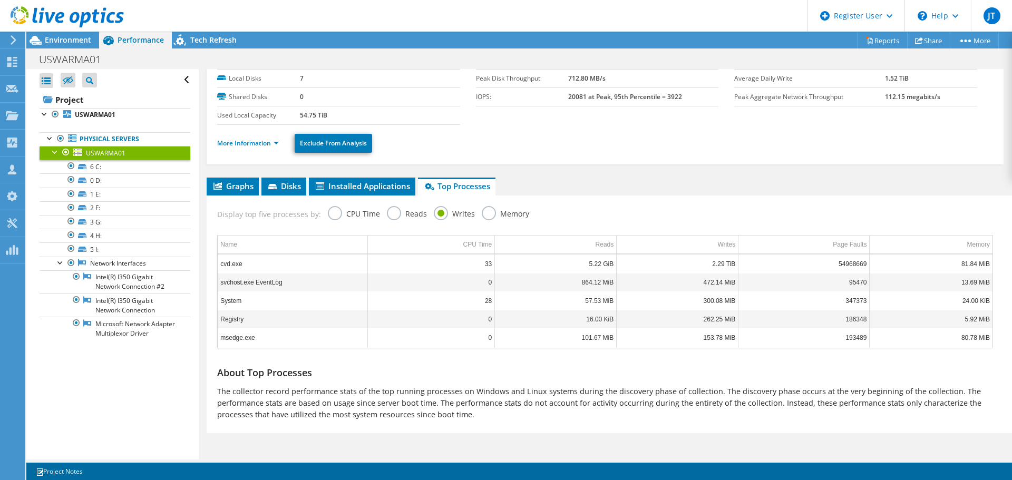
click at [0, 0] on input "Reads" at bounding box center [0, 0] width 0 height 0
click at [329, 211] on label "CPU Time" at bounding box center [354, 212] width 52 height 13
click at [0, 0] on input "CPU Time" at bounding box center [0, 0] width 0 height 0
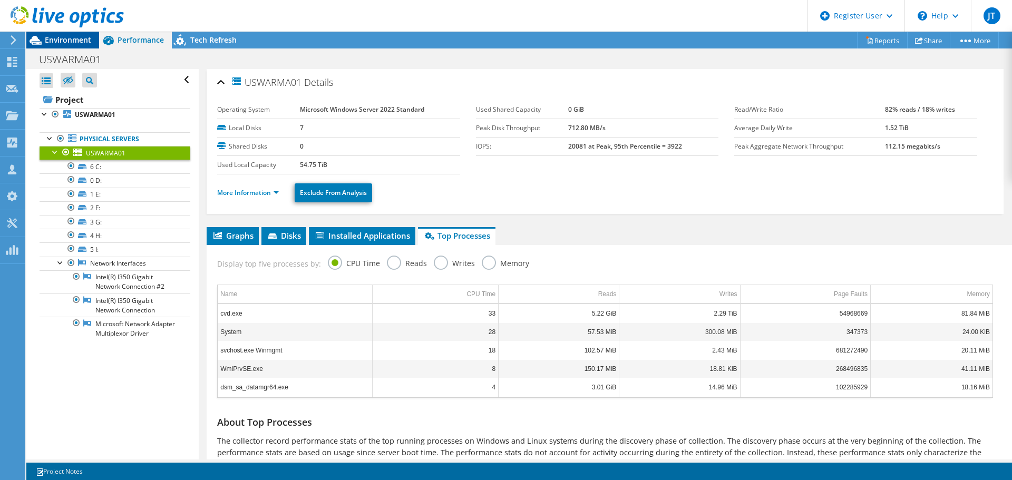
click at [76, 41] on span "Environment" at bounding box center [68, 40] width 46 height 10
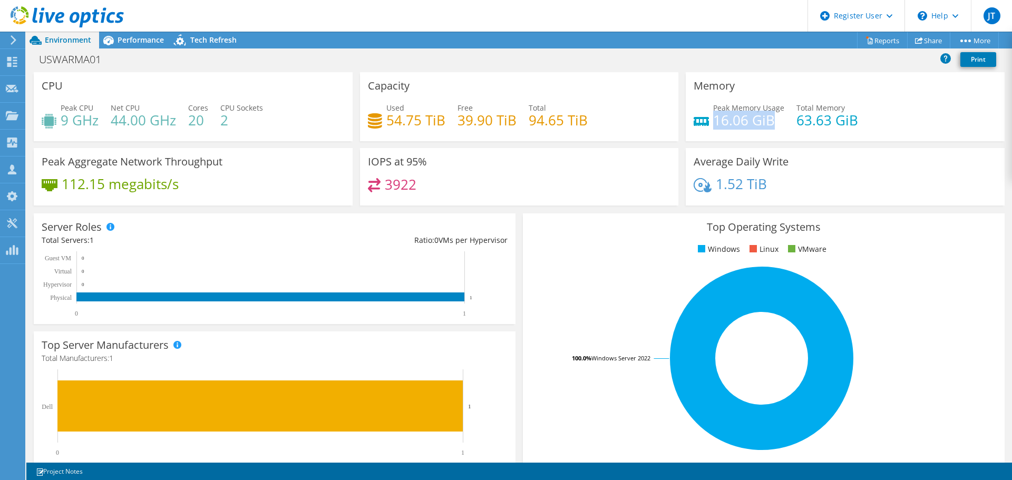
drag, startPoint x: 766, startPoint y: 124, endPoint x: 709, endPoint y: 126, distance: 56.4
click at [713, 126] on h4 "16.06 GiB" at bounding box center [748, 120] width 71 height 12
copy h4 "16.06 GiB"
drag, startPoint x: 794, startPoint y: 120, endPoint x: 861, endPoint y: 119, distance: 66.9
click at [861, 119] on div "Peak Memory Usage 16.06 GiB Total Memory 63.63 GiB" at bounding box center [845, 119] width 303 height 34
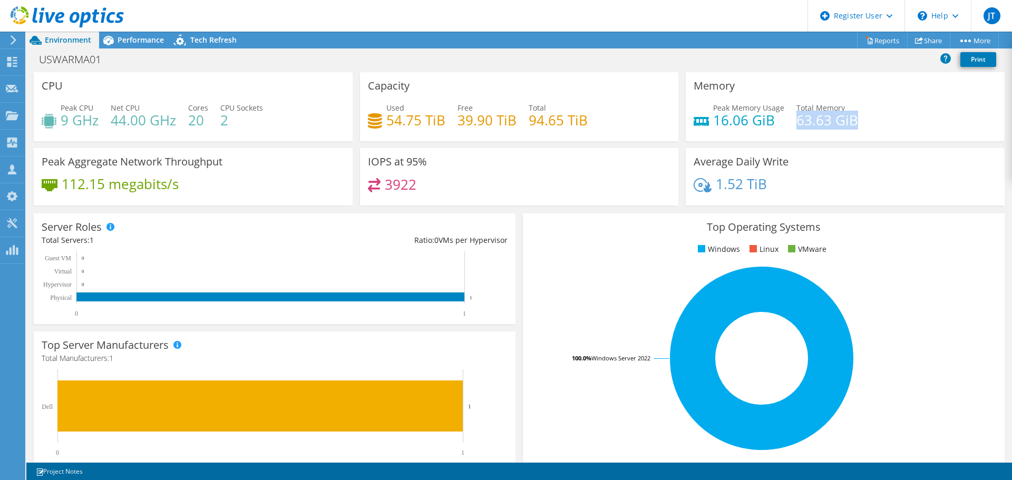
copy h4 "63.63 GiB"
